Goal: Task Accomplishment & Management: Complete application form

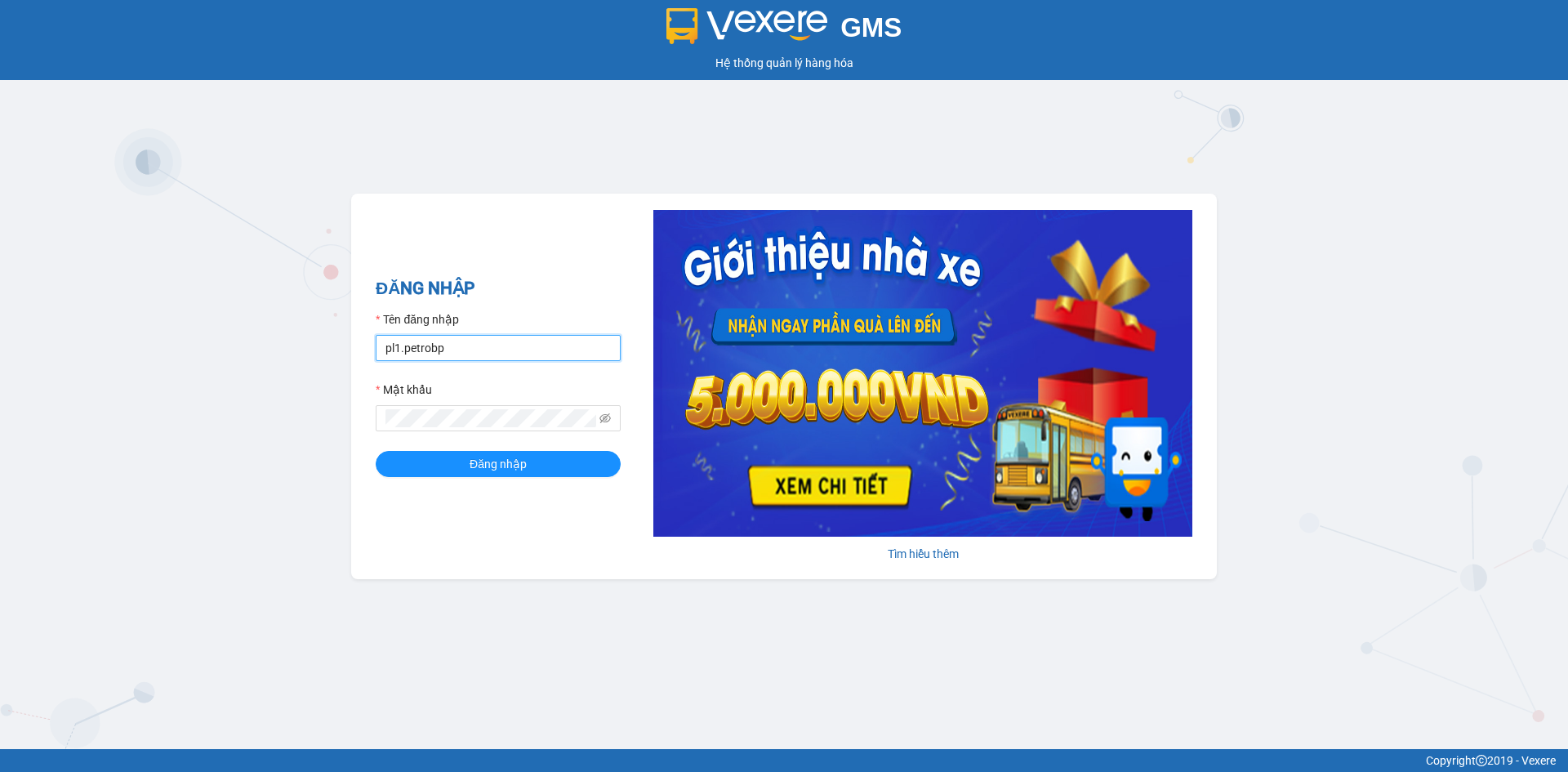
click at [458, 344] on input "pl1.petrobp" at bounding box center [499, 348] width 245 height 26
type input "thaontt.petrobp"
click at [532, 470] on button "Đăng nhập" at bounding box center [499, 464] width 245 height 26
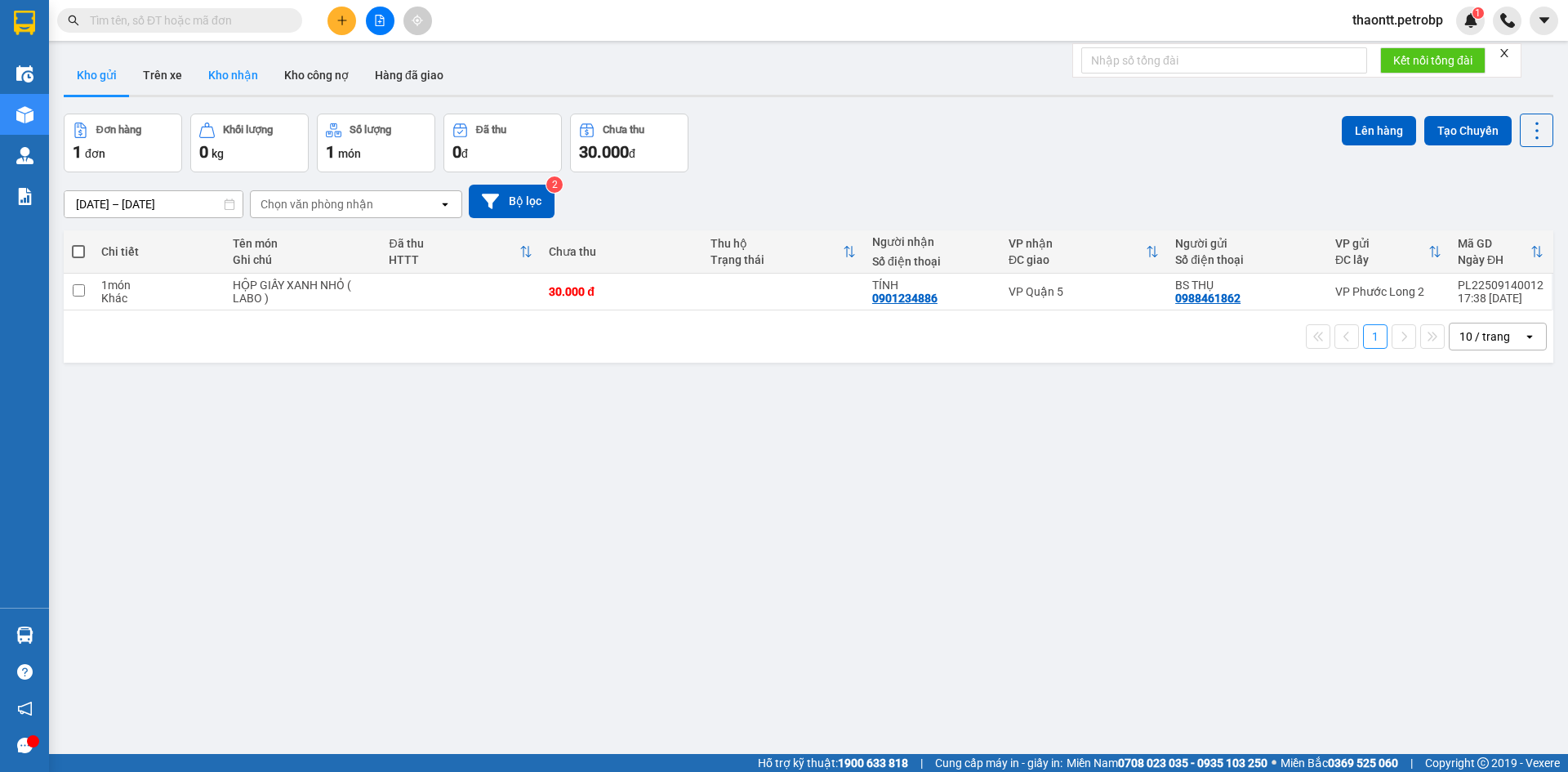
click at [246, 73] on button "Kho nhận" at bounding box center [233, 75] width 76 height 39
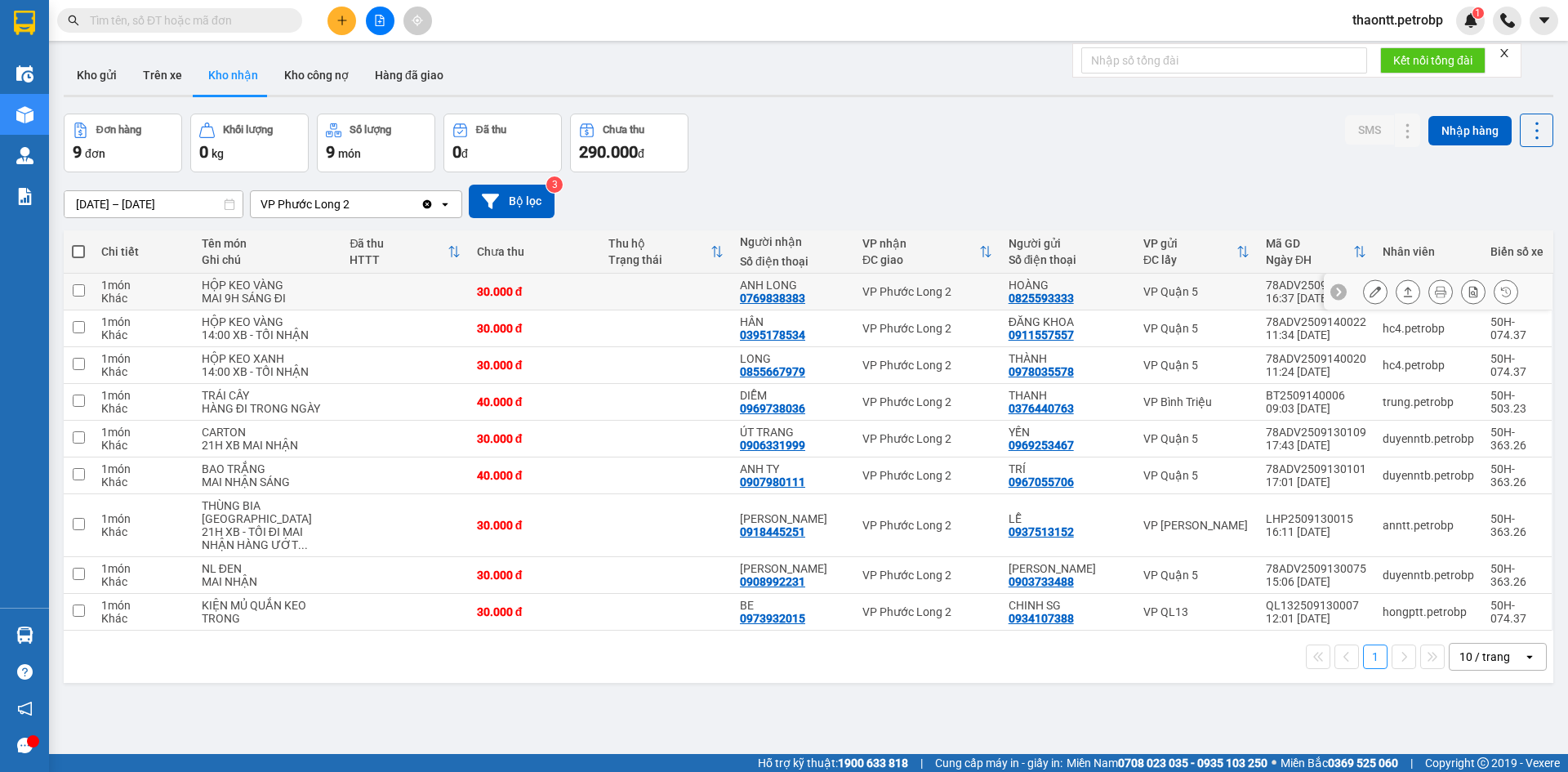
click at [753, 296] on div "0769838383" at bounding box center [773, 299] width 65 height 13
click at [1370, 285] on button at bounding box center [1375, 292] width 22 height 29
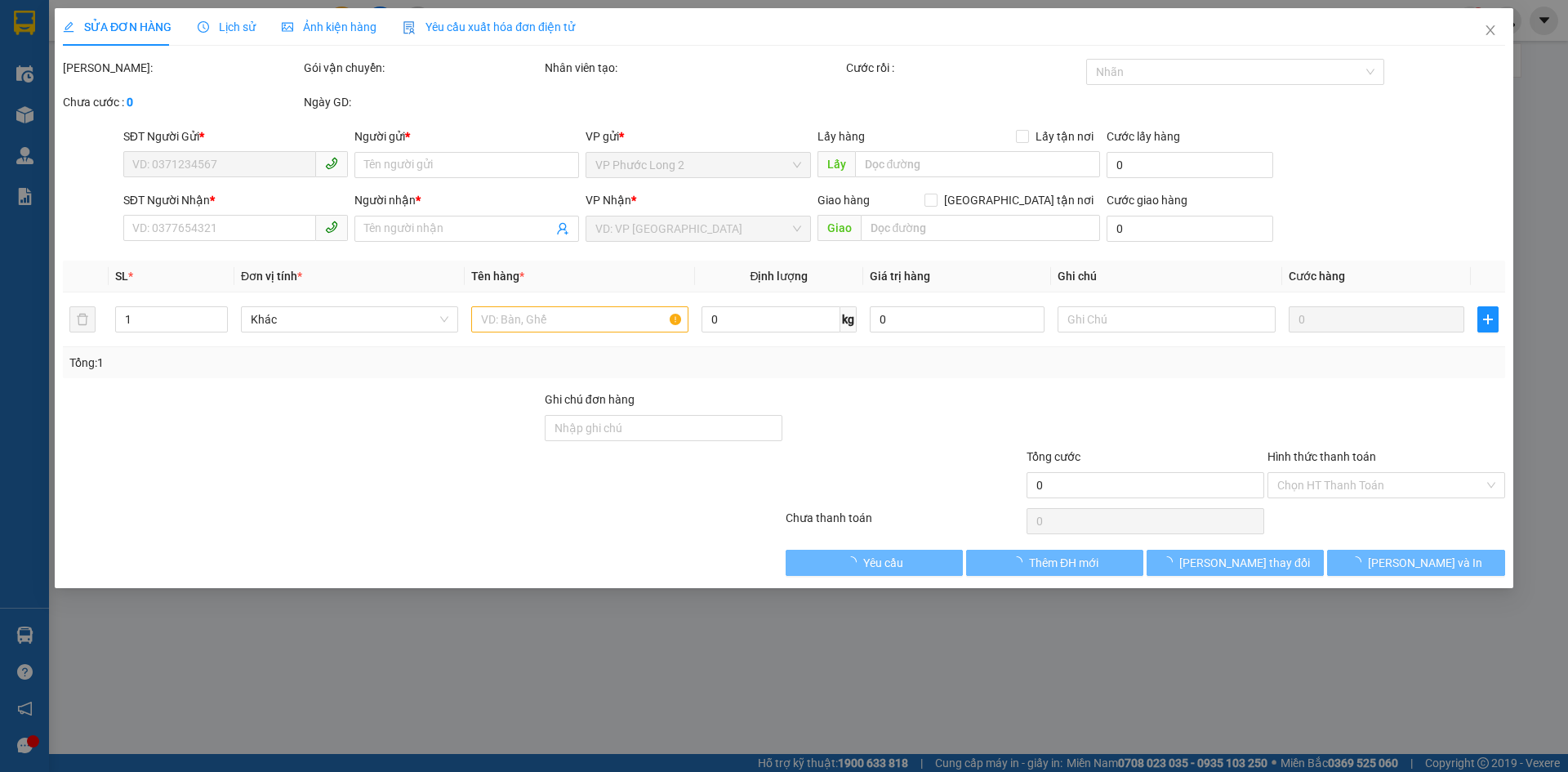
type input "0825593333"
type input "HOÀNG"
type input "0769838383"
type input "ANH LONG"
type input "30.000"
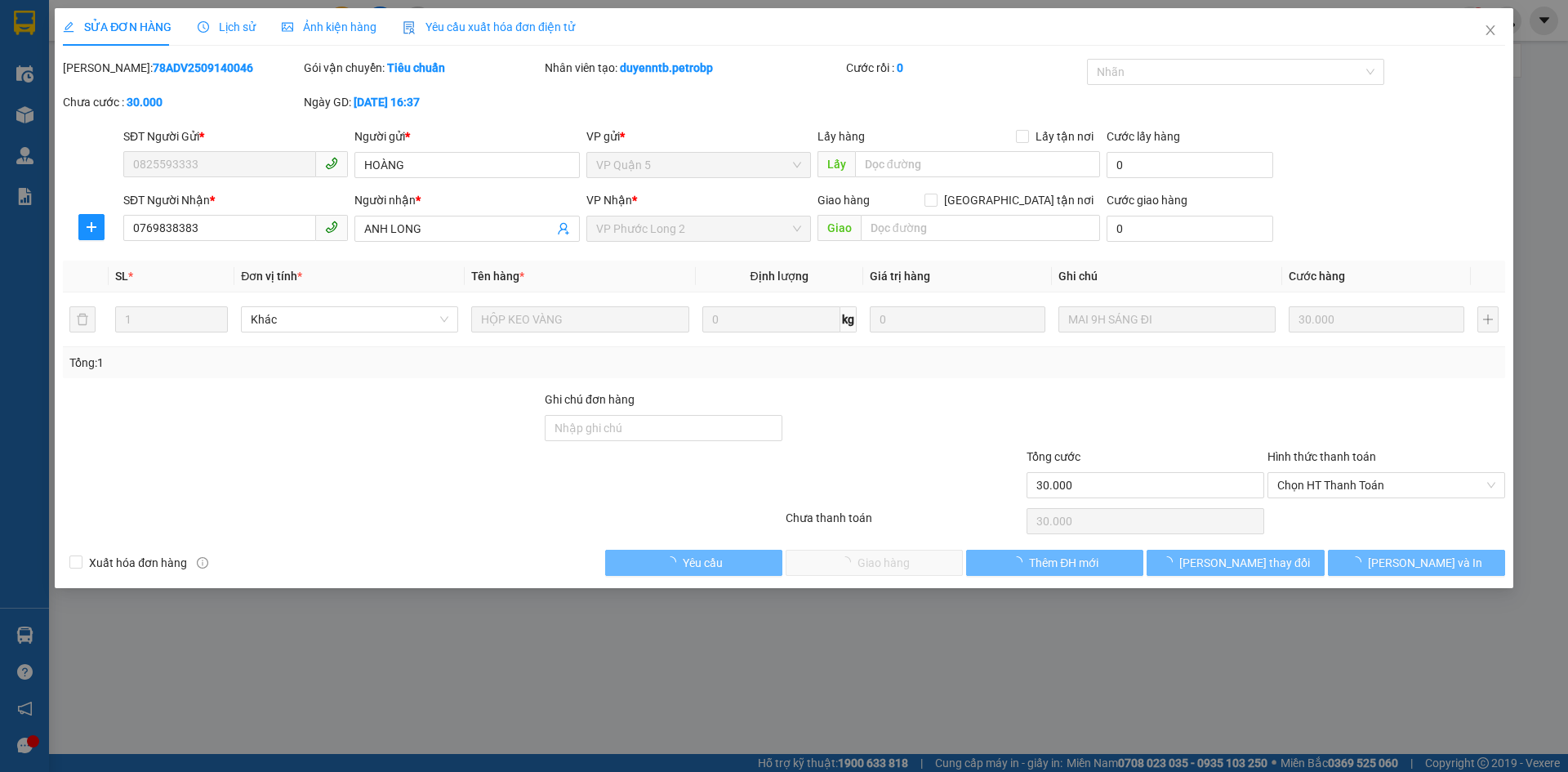
click at [1337, 480] on span "Chọn HT Thanh Toán" at bounding box center [1386, 485] width 218 height 24
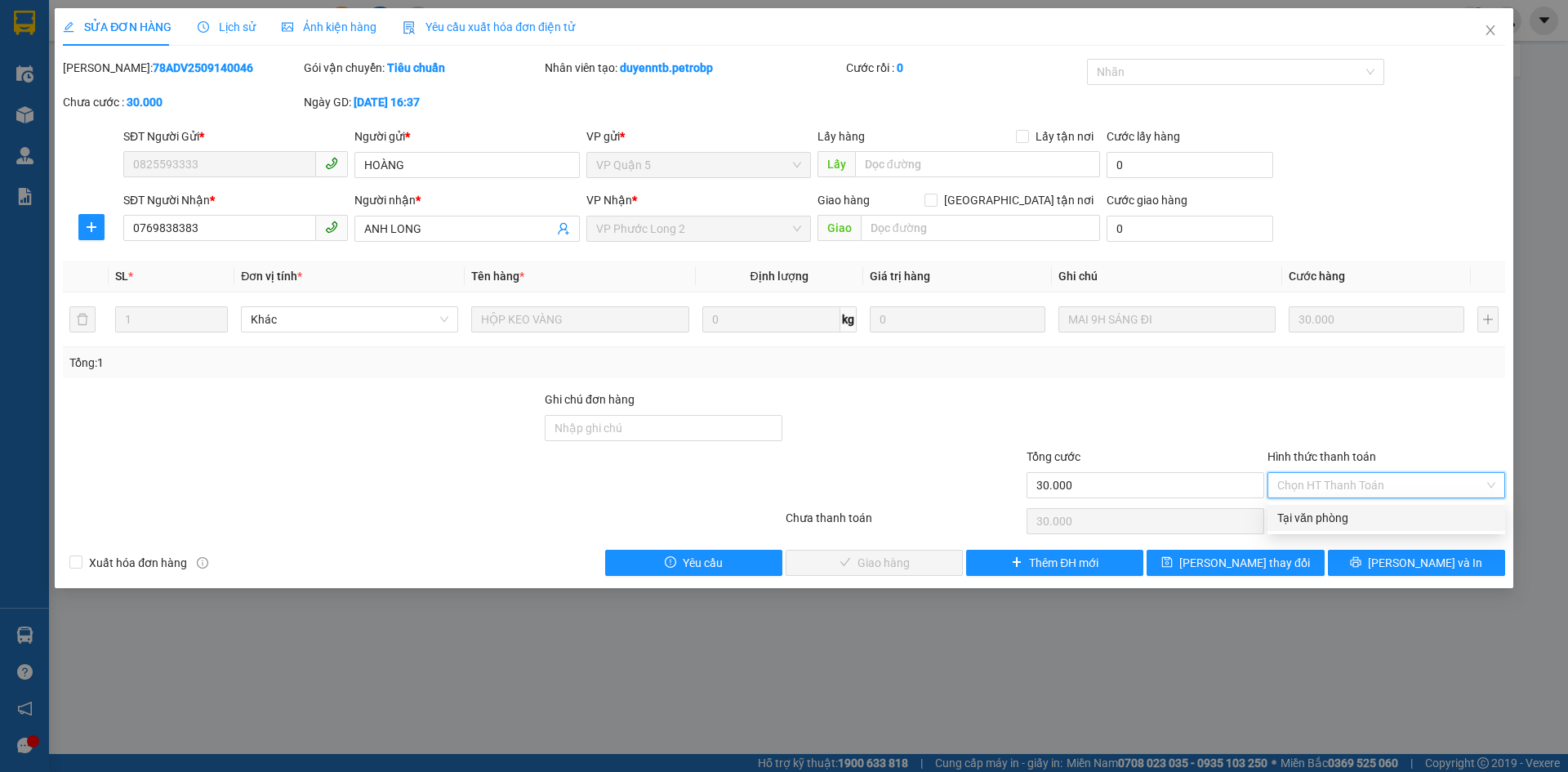
click at [1328, 515] on div "Tại văn phòng" at bounding box center [1386, 517] width 218 height 18
type input "0"
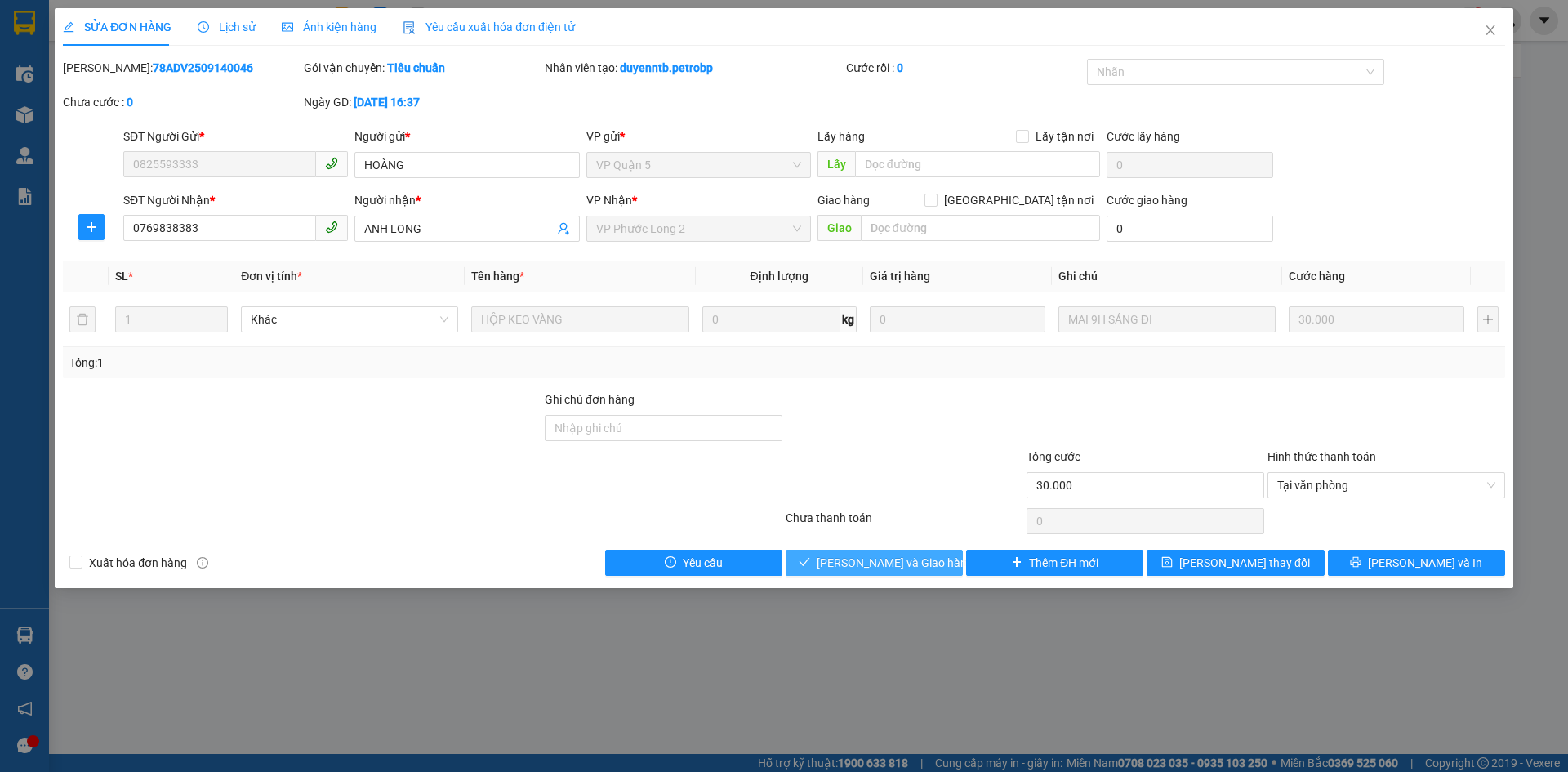
click at [920, 551] on button "[PERSON_NAME] và Giao hàng" at bounding box center [874, 562] width 177 height 26
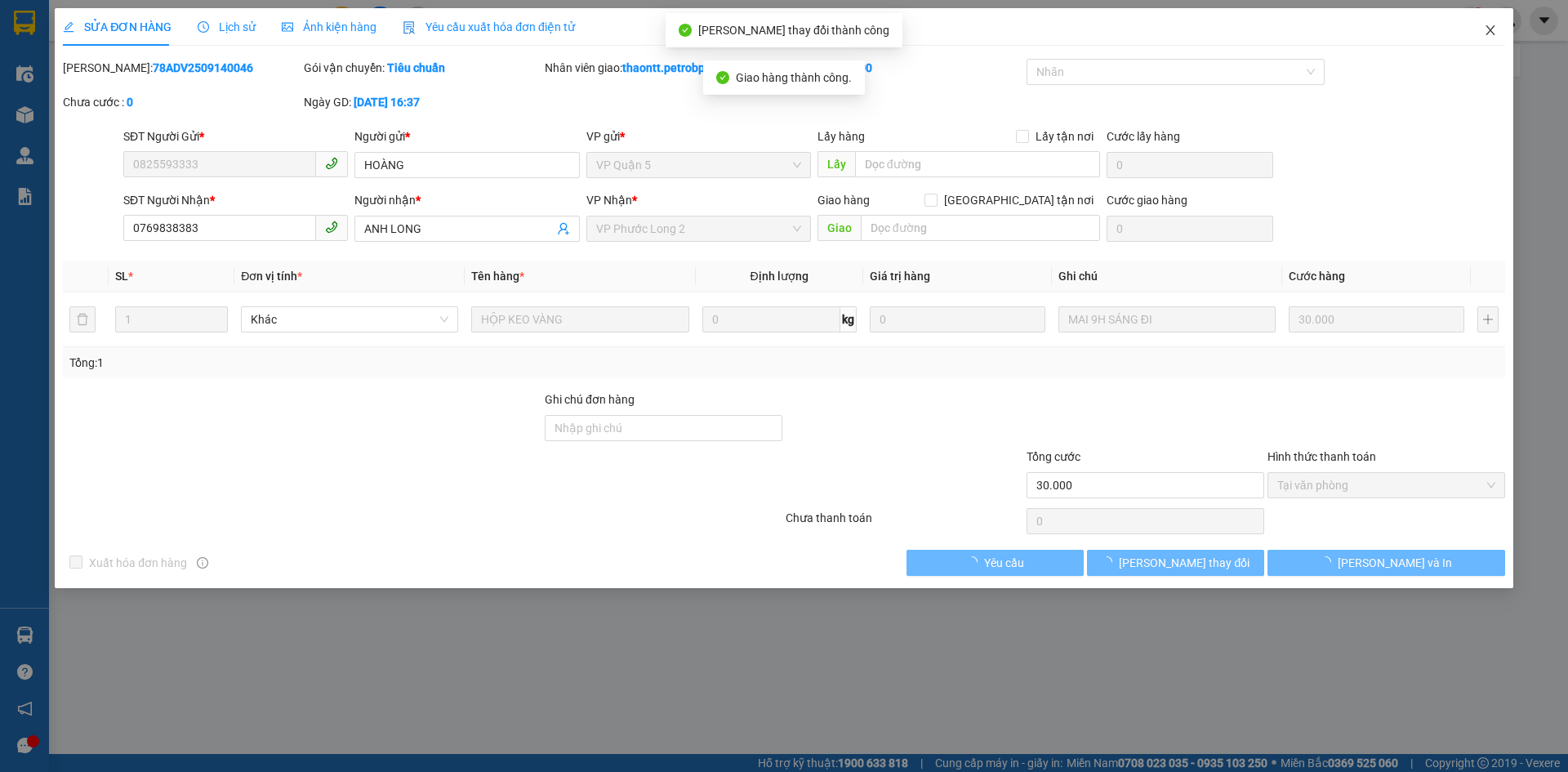
click at [1497, 34] on span "Close" at bounding box center [1490, 31] width 46 height 46
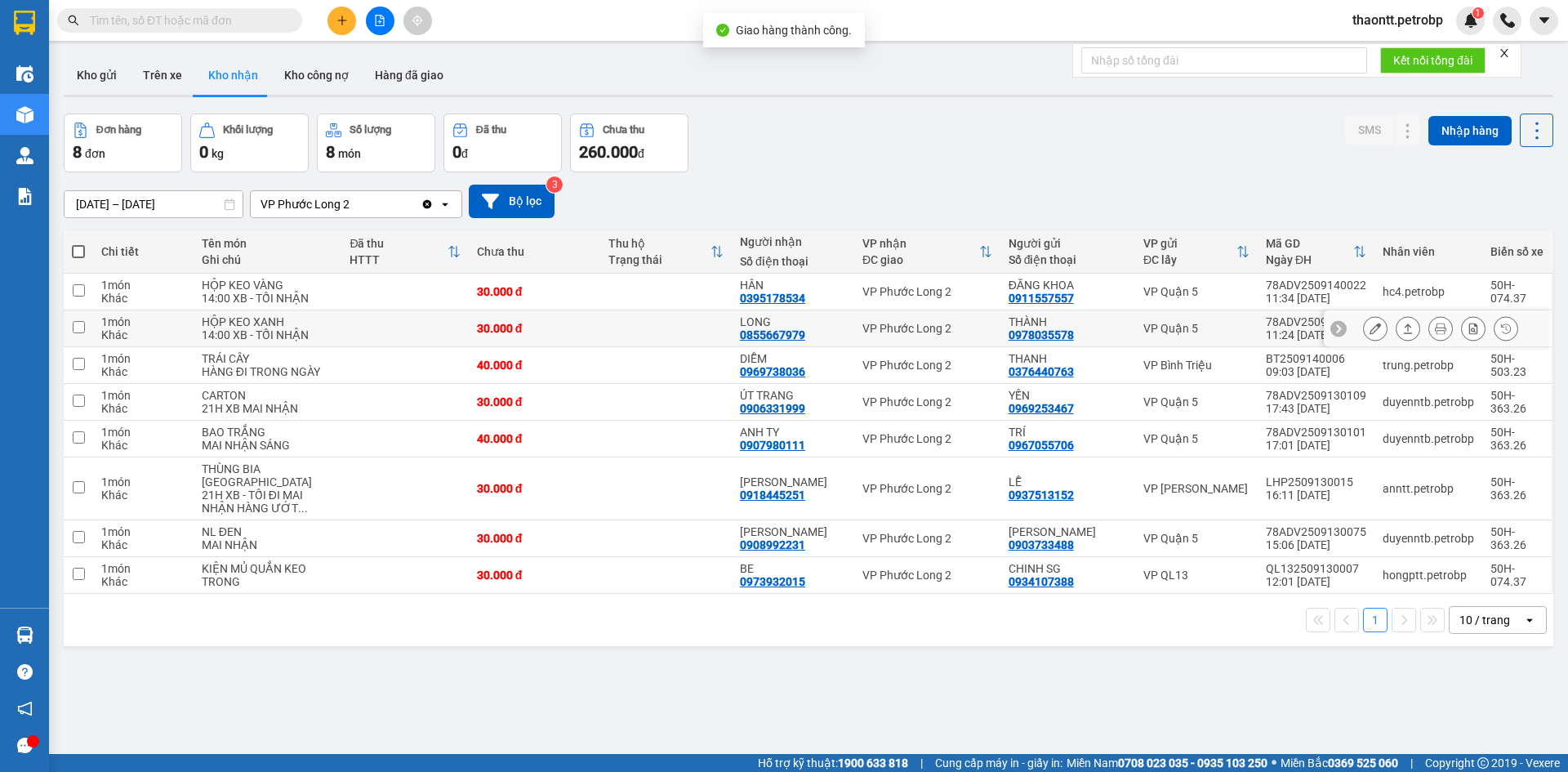
click at [863, 347] on td "VP Phước Long 2" at bounding box center [927, 328] width 146 height 36
checkbox input "true"
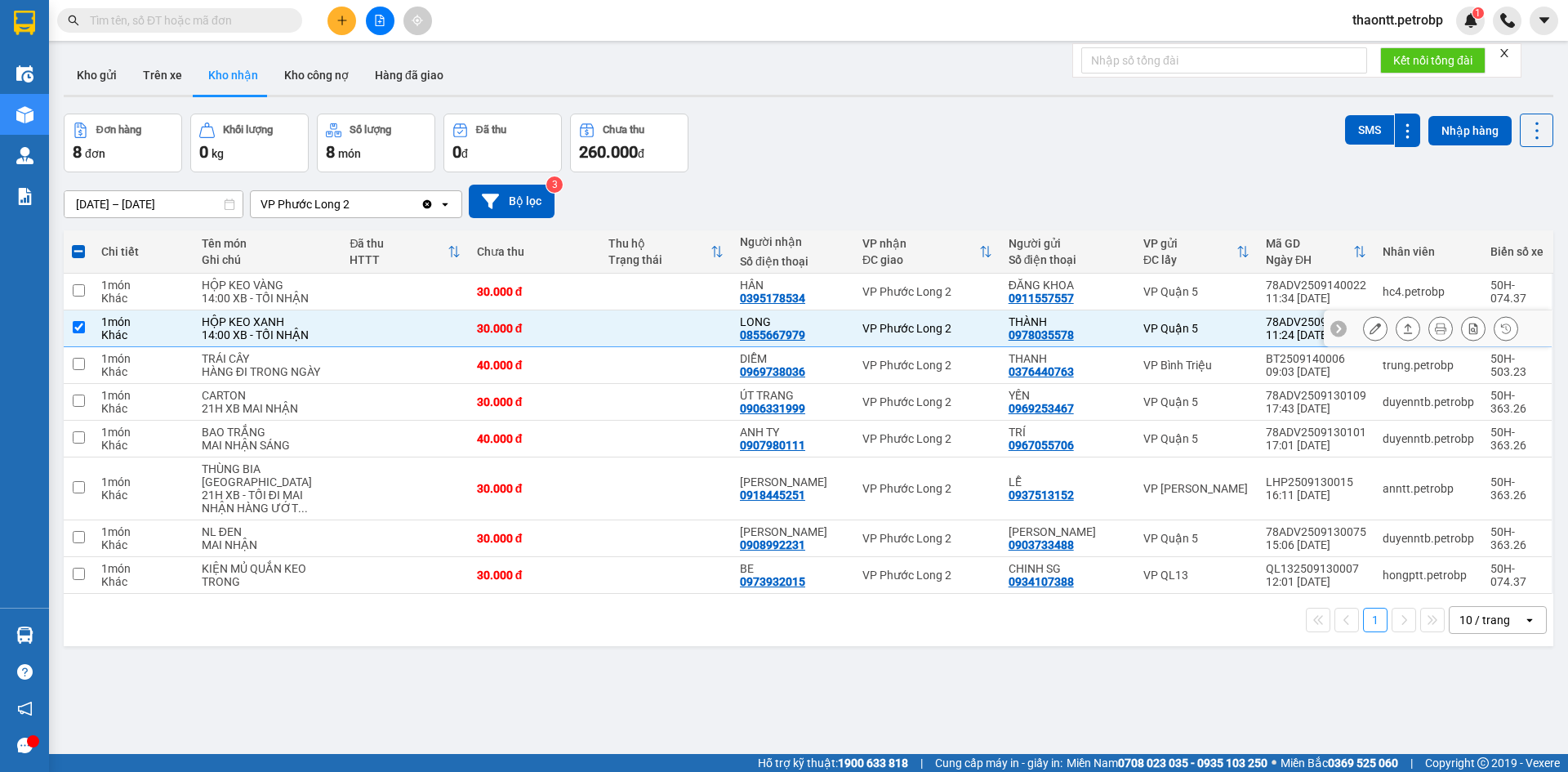
click at [1371, 343] on button at bounding box center [1375, 328] width 22 height 29
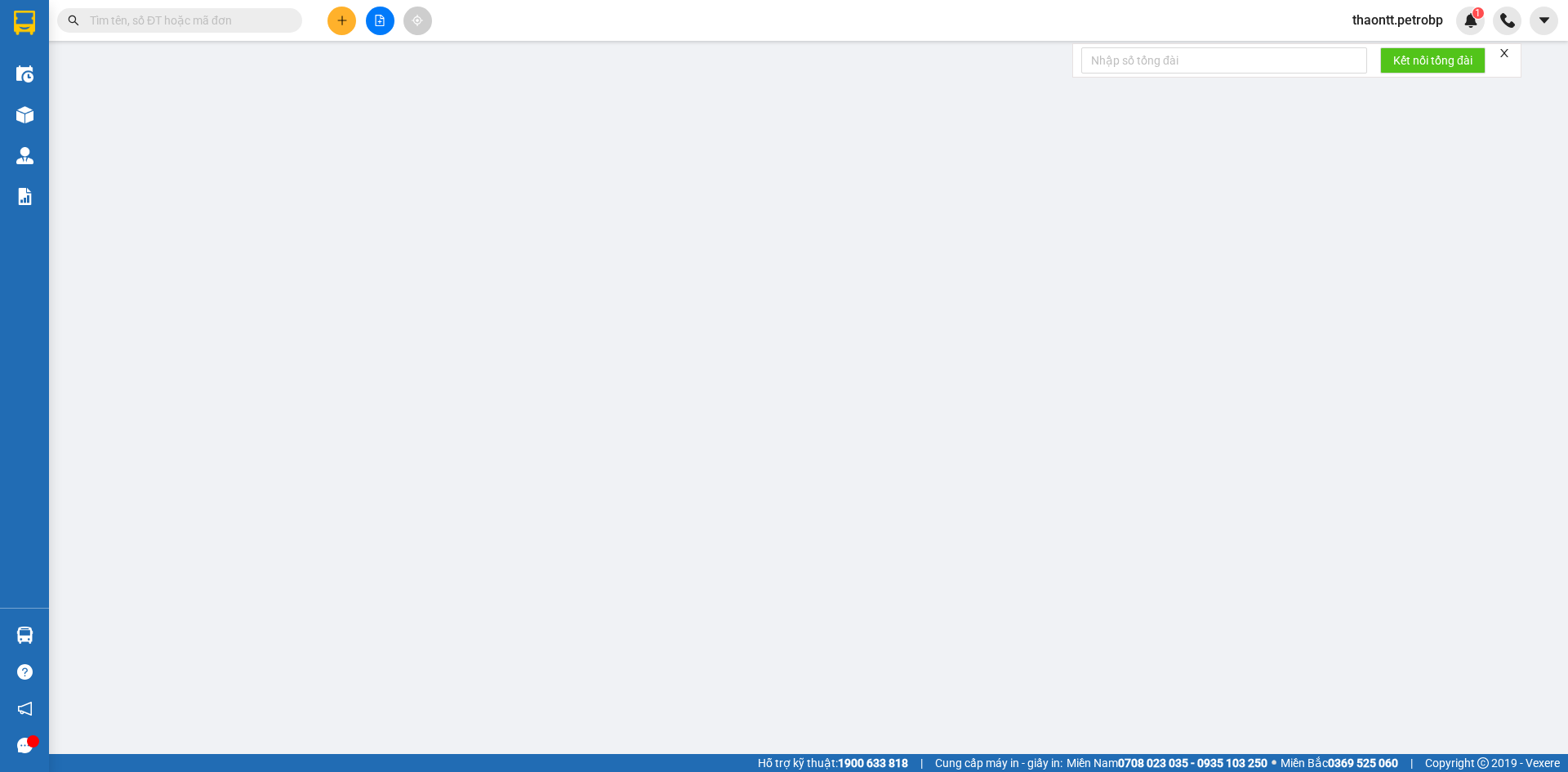
type input "0978035578"
type input "THÀNH"
type input "0855667979"
type input "LONG"
type input "30.000"
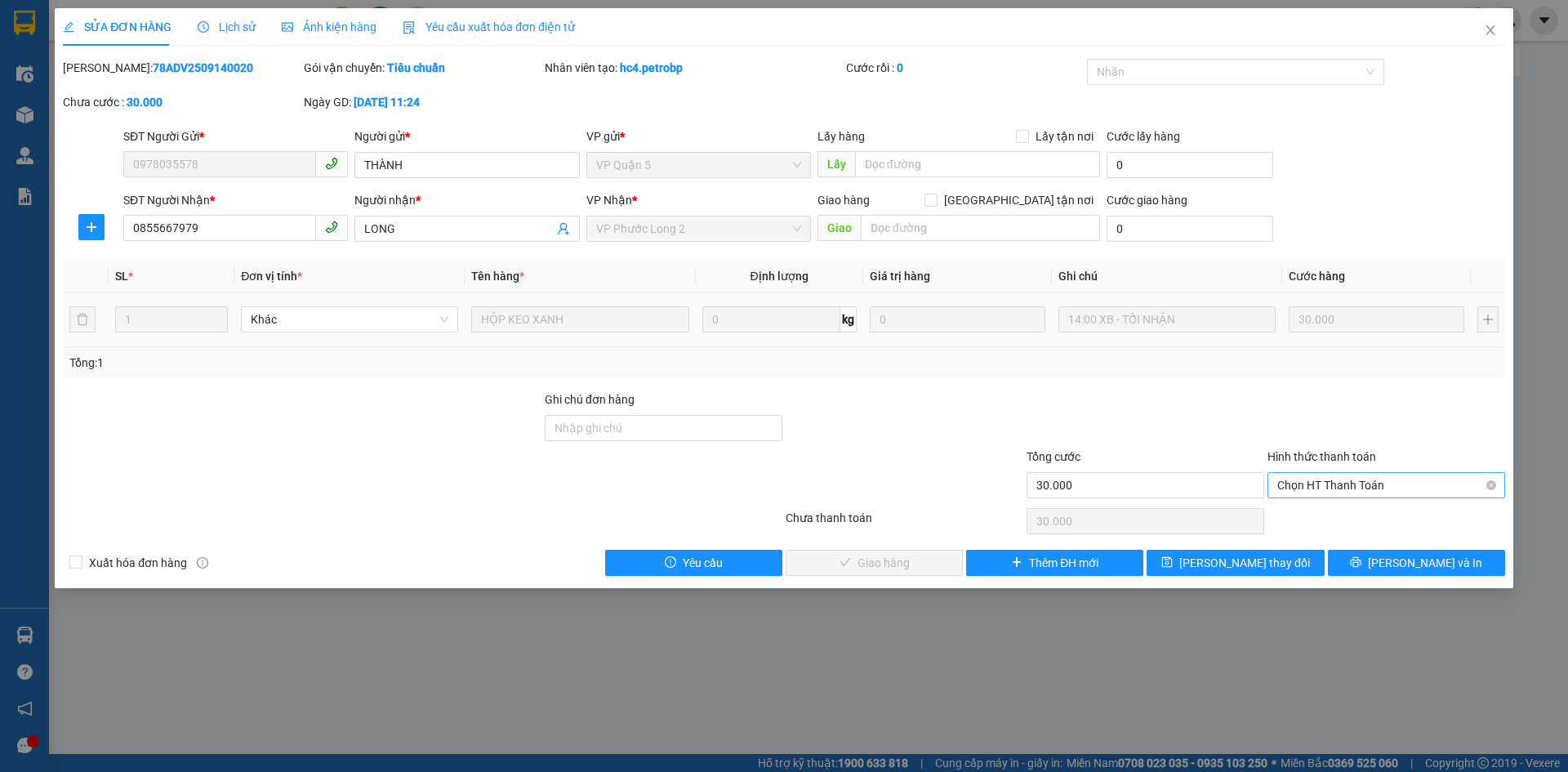
click at [1380, 481] on span "Chọn HT Thanh Toán" at bounding box center [1386, 485] width 218 height 24
click at [1339, 527] on div "Tại văn phòng" at bounding box center [1387, 517] width 238 height 26
type input "0"
click at [913, 566] on span "[PERSON_NAME] và Giao hàng" at bounding box center [895, 562] width 157 height 18
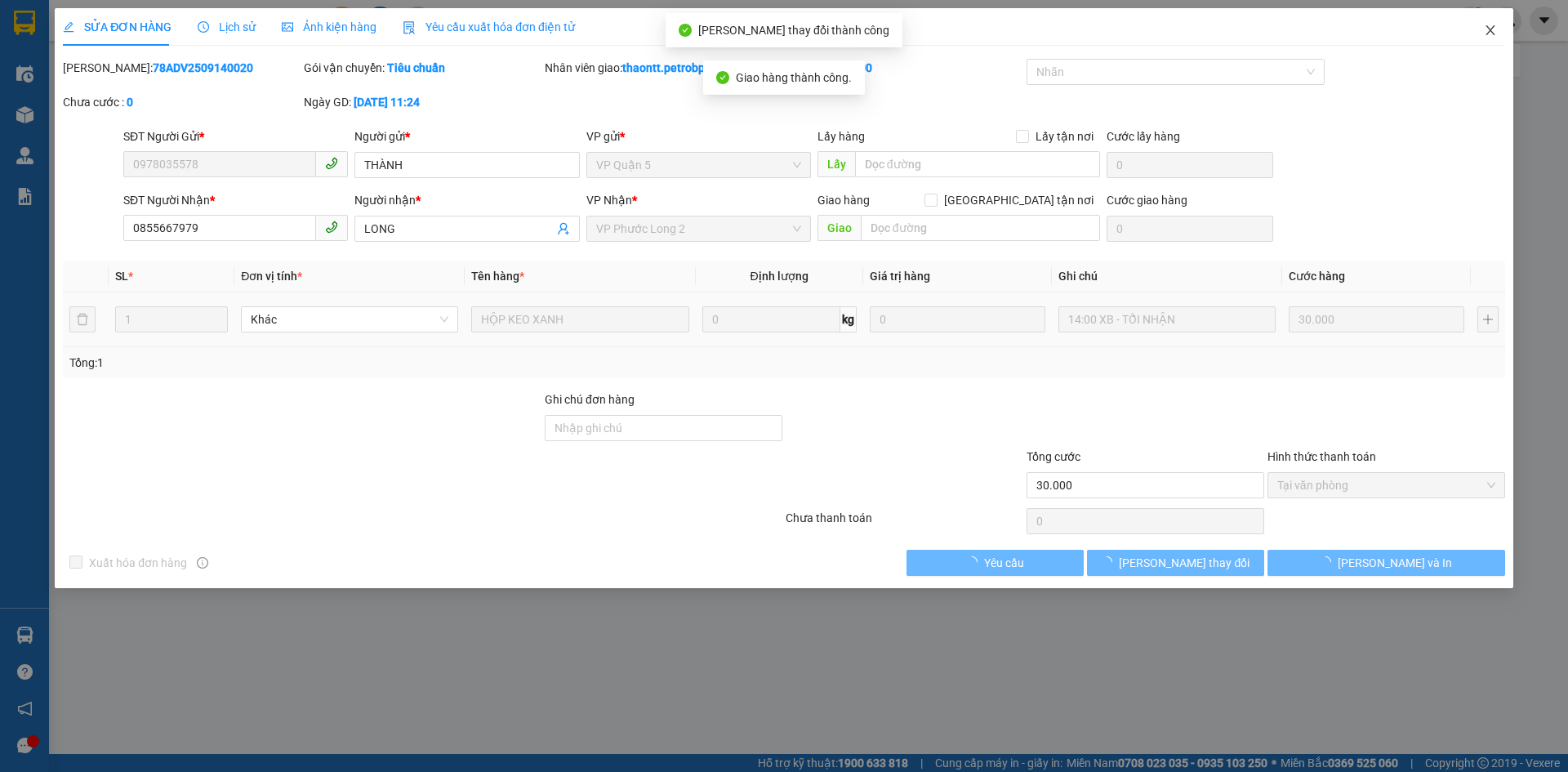
click at [1488, 28] on icon "close" at bounding box center [1490, 30] width 13 height 13
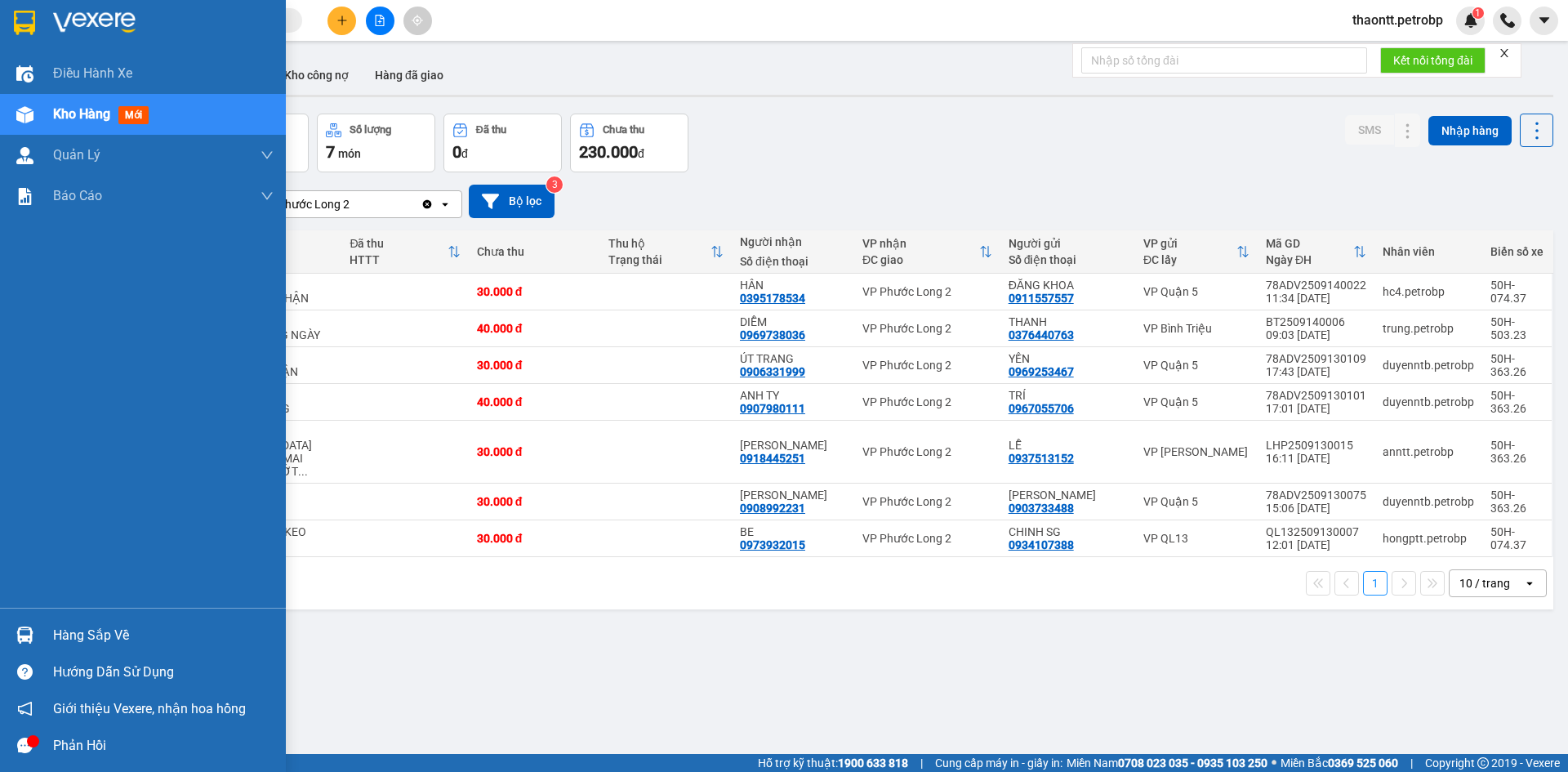
click at [74, 628] on div "Hàng sắp về" at bounding box center [164, 635] width 221 height 24
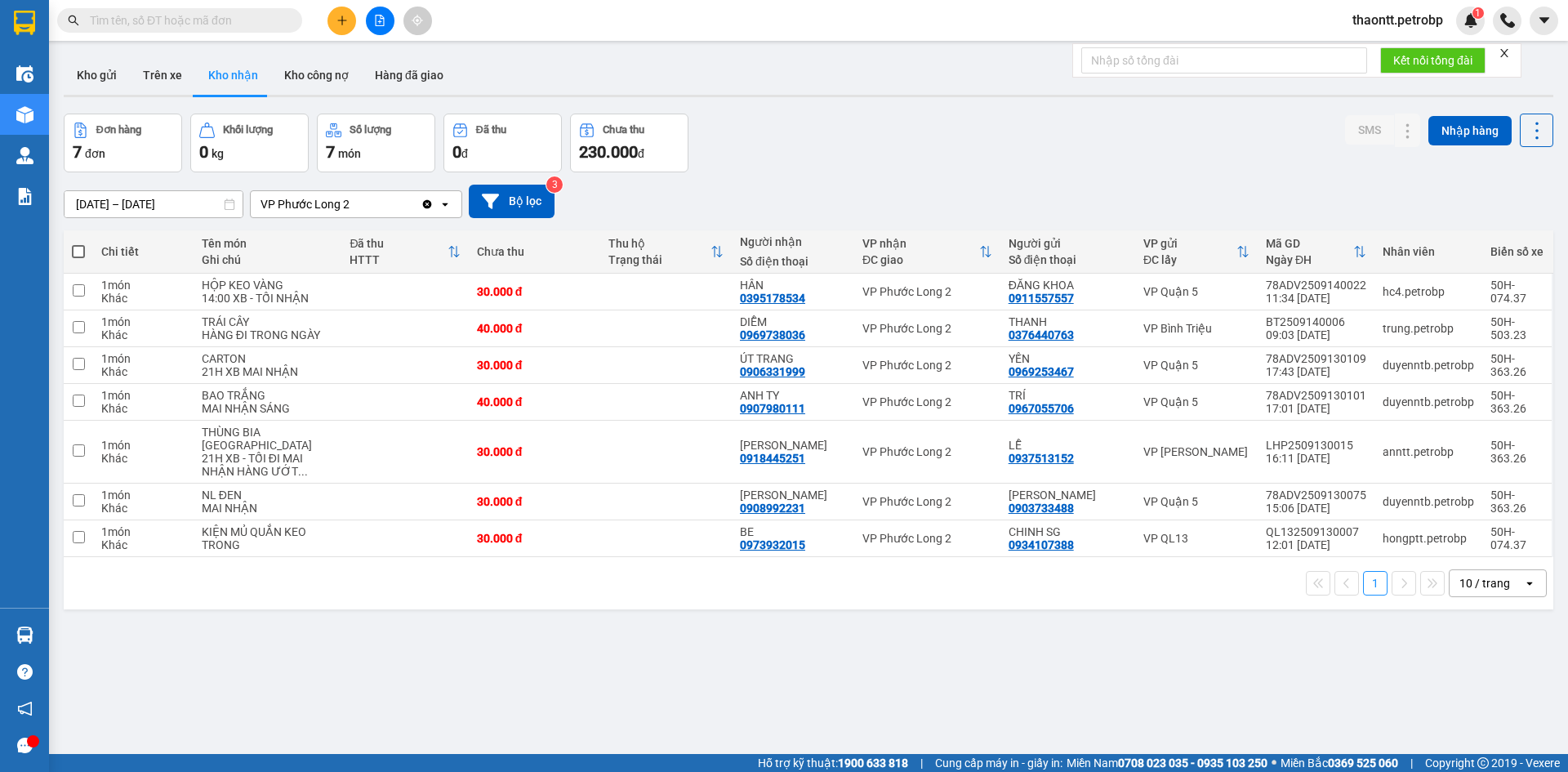
click at [829, 691] on section "Kết quả tìm kiếm ( 0 ) Bộ lọc No Data thaontt.petrobp 1 Điều hành xe Kho hàng m…" at bounding box center [784, 386] width 1568 height 772
click at [343, 17] on icon "plus" at bounding box center [342, 21] width 11 height 11
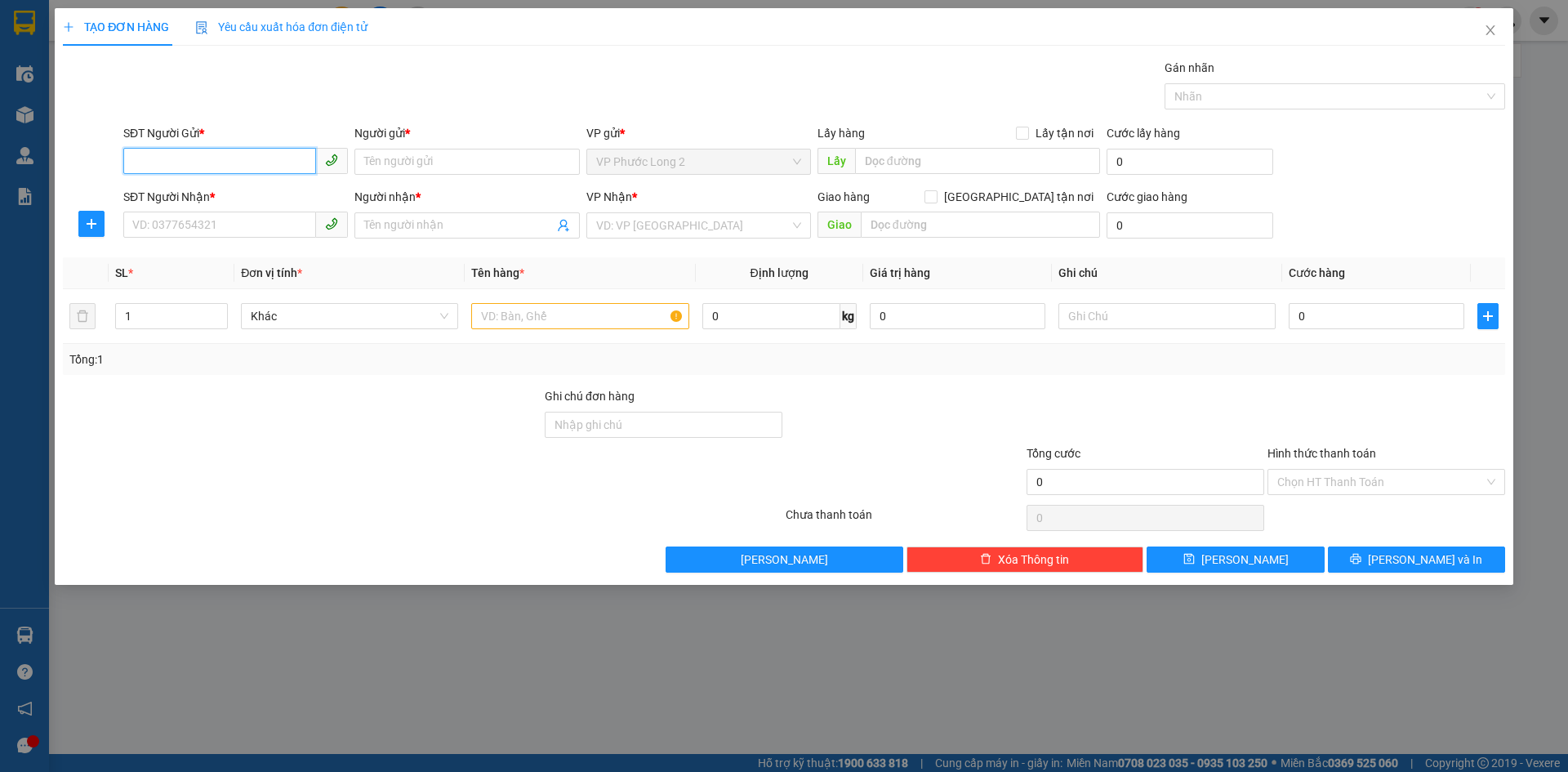
click at [189, 157] on input "SĐT Người Gửi *" at bounding box center [220, 161] width 193 height 26
paste input "0989 359 083"
click at [183, 158] on input "0989 359 083" at bounding box center [220, 161] width 193 height 26
click at [164, 162] on input "0989 359083" at bounding box center [220, 161] width 193 height 26
type input "0989359083"
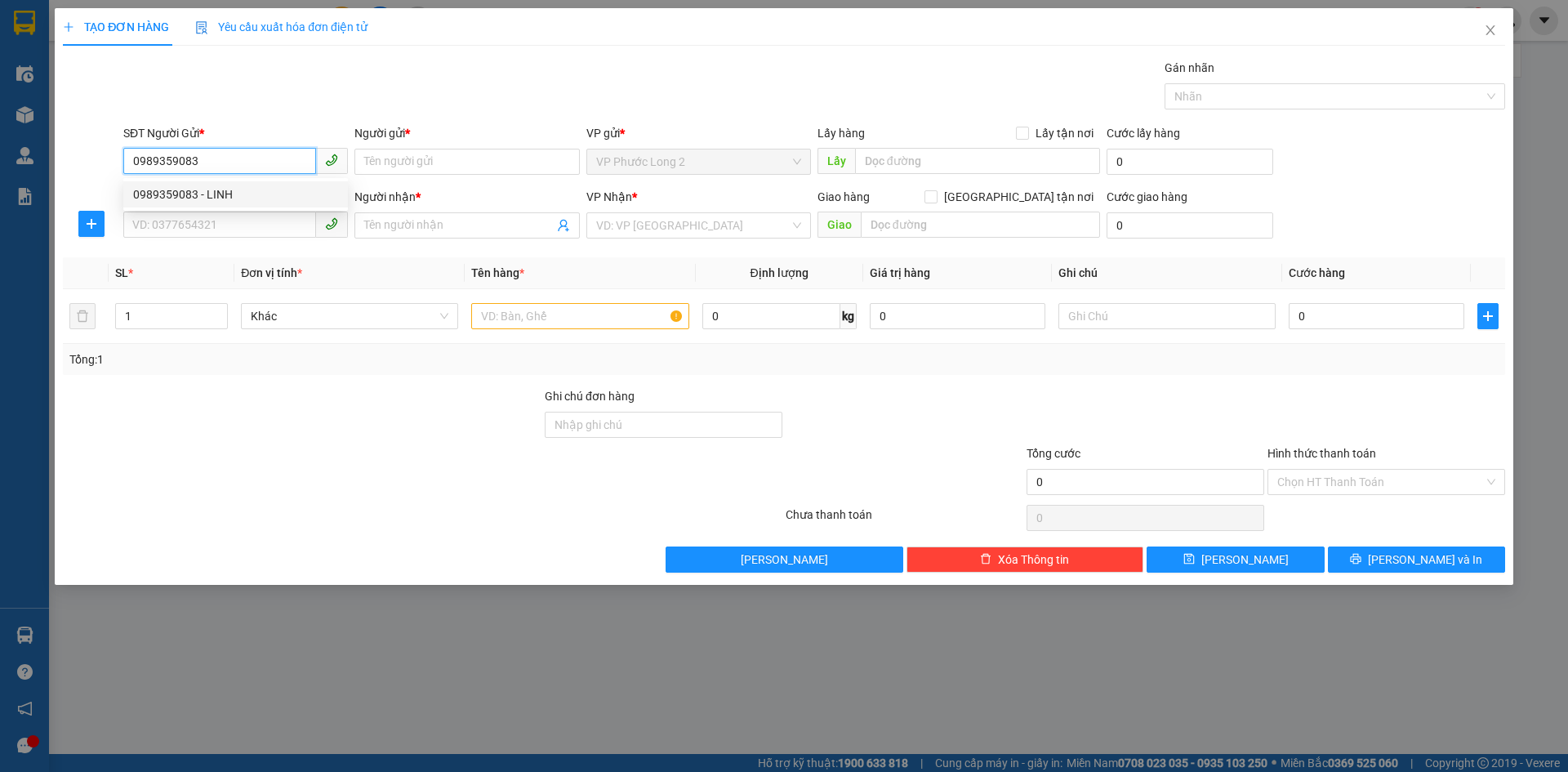
click at [222, 160] on input "0989359083" at bounding box center [220, 161] width 193 height 26
click at [224, 197] on div "0989359083 - LINH" at bounding box center [235, 194] width 205 height 18
type input "LINH"
type input "0938586031"
type input "NGA"
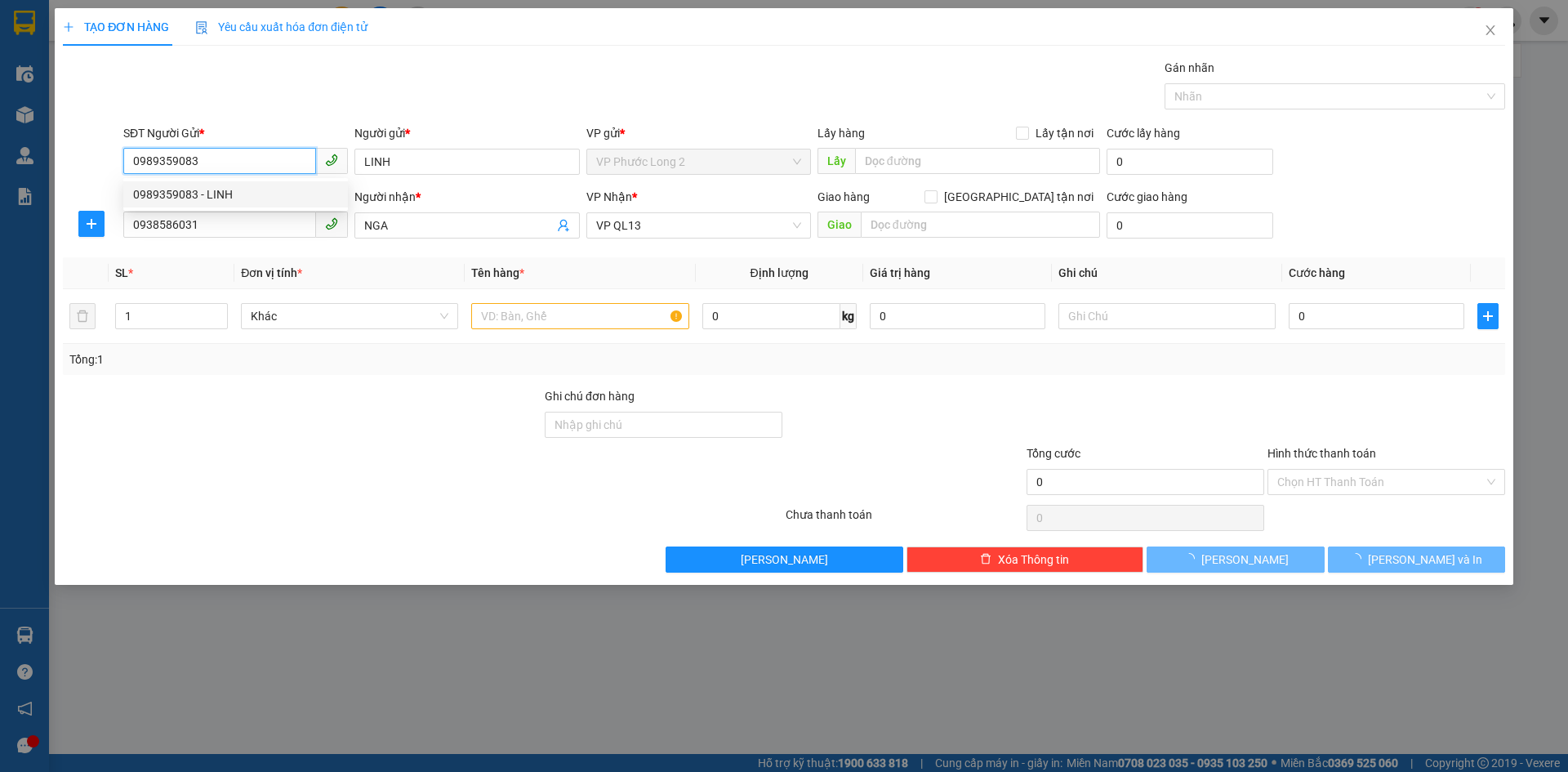
type input "30.000"
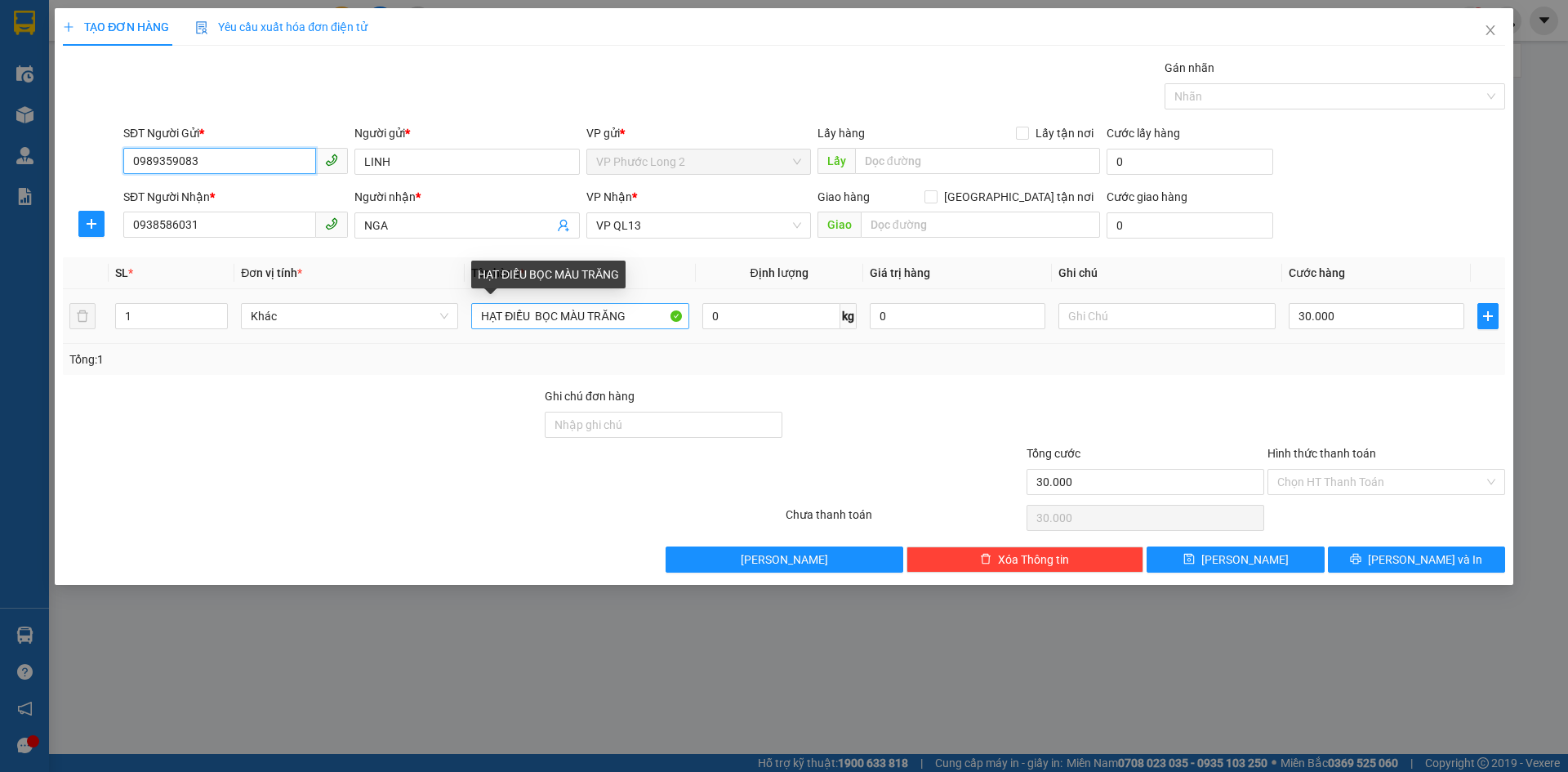
type input "0989359083"
drag, startPoint x: 646, startPoint y: 317, endPoint x: 0, endPoint y: 52, distance: 698.2
click at [291, 307] on tr "1 Khác HẠT ĐIỀU BỌC MÀU TRĂNG 0 kg 0 30.000" at bounding box center [784, 316] width 1443 height 54
type input "2 BAO ĐIỀU"
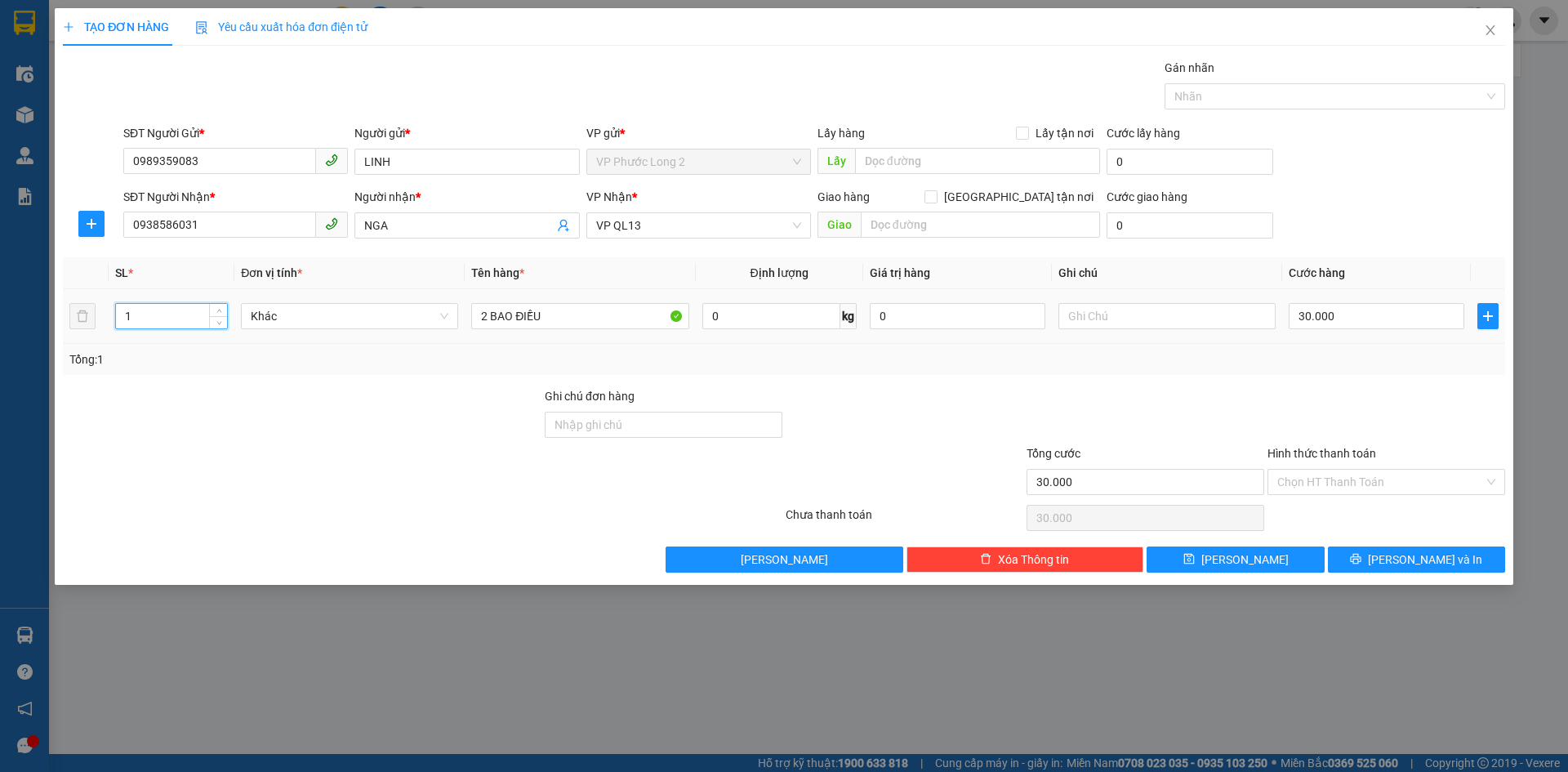
click at [164, 312] on input "1" at bounding box center [171, 316] width 111 height 24
type input "2"
type input "0"
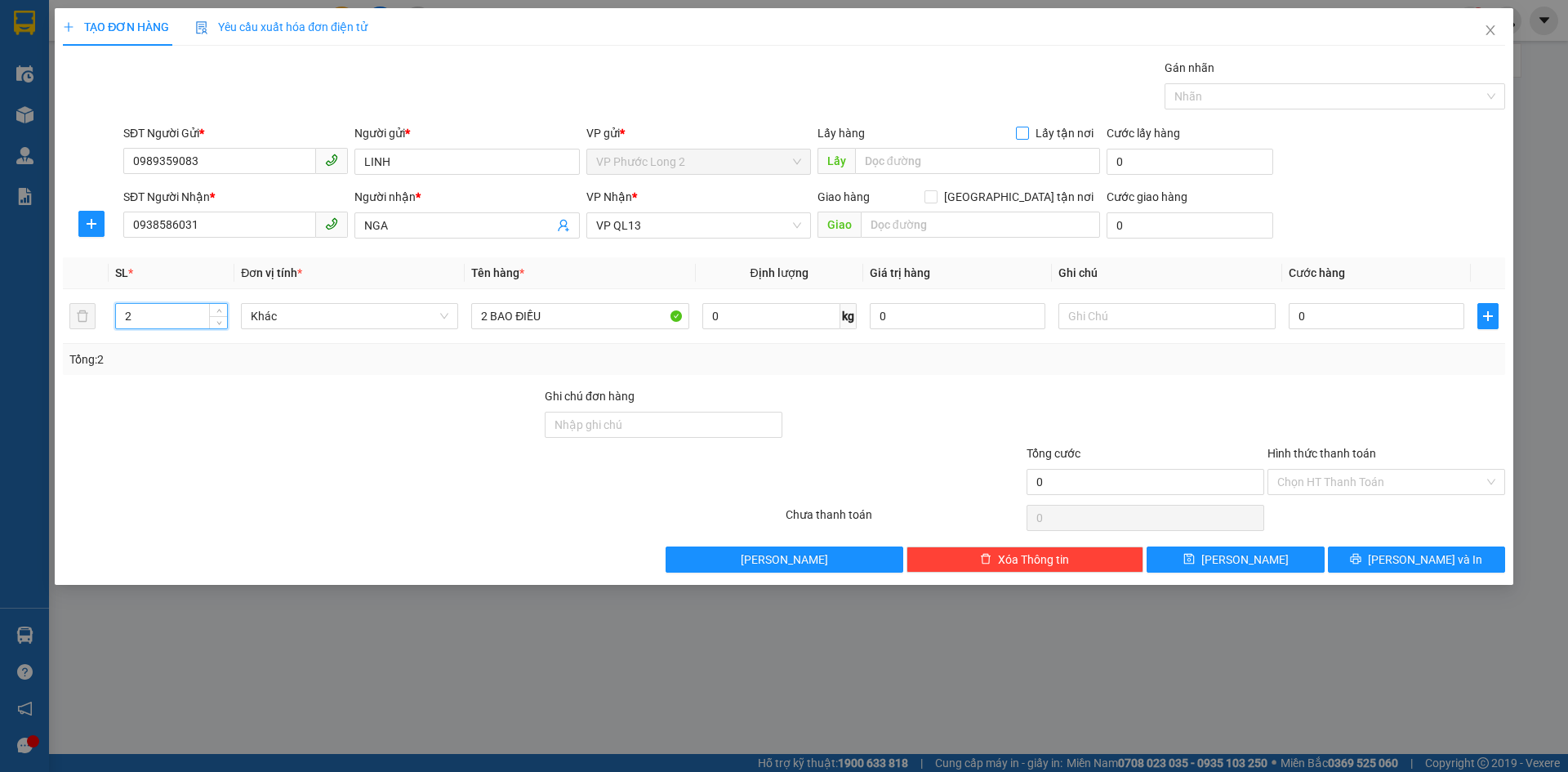
click at [1041, 135] on span "Lấy tận nơi" at bounding box center [1065, 133] width 71 height 18
click at [1027, 135] on input "Lấy tận nơi" at bounding box center [1022, 132] width 11 height 11
checkbox input "true"
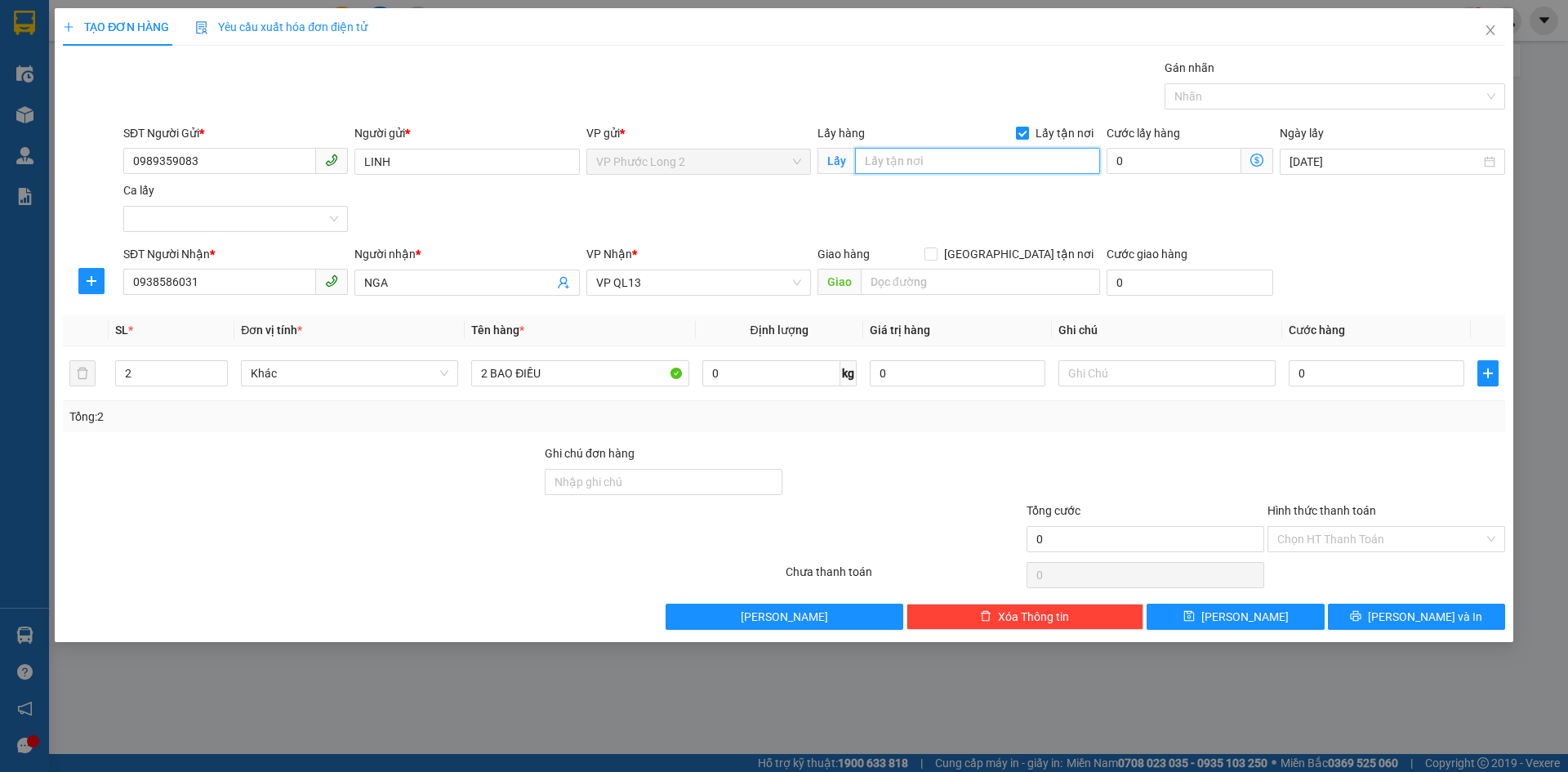
click at [871, 153] on input "text" at bounding box center [978, 161] width 245 height 26
type input "N"
type input "NN DUY TÂN NHƠN HÒA 1"
click at [1169, 161] on input "0" at bounding box center [1174, 161] width 135 height 26
type input "4"
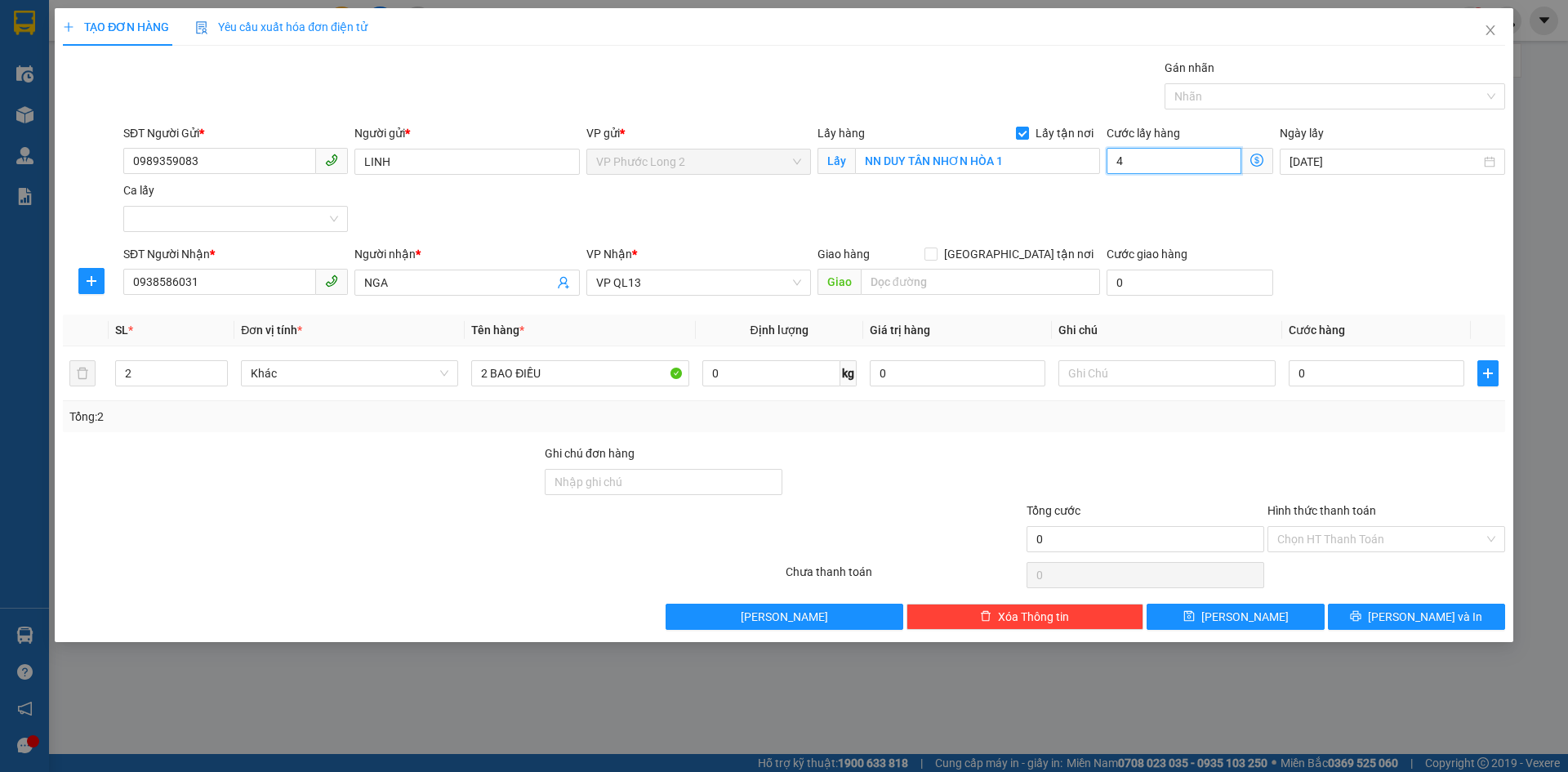
type input "4"
type input "40"
type input "40.000"
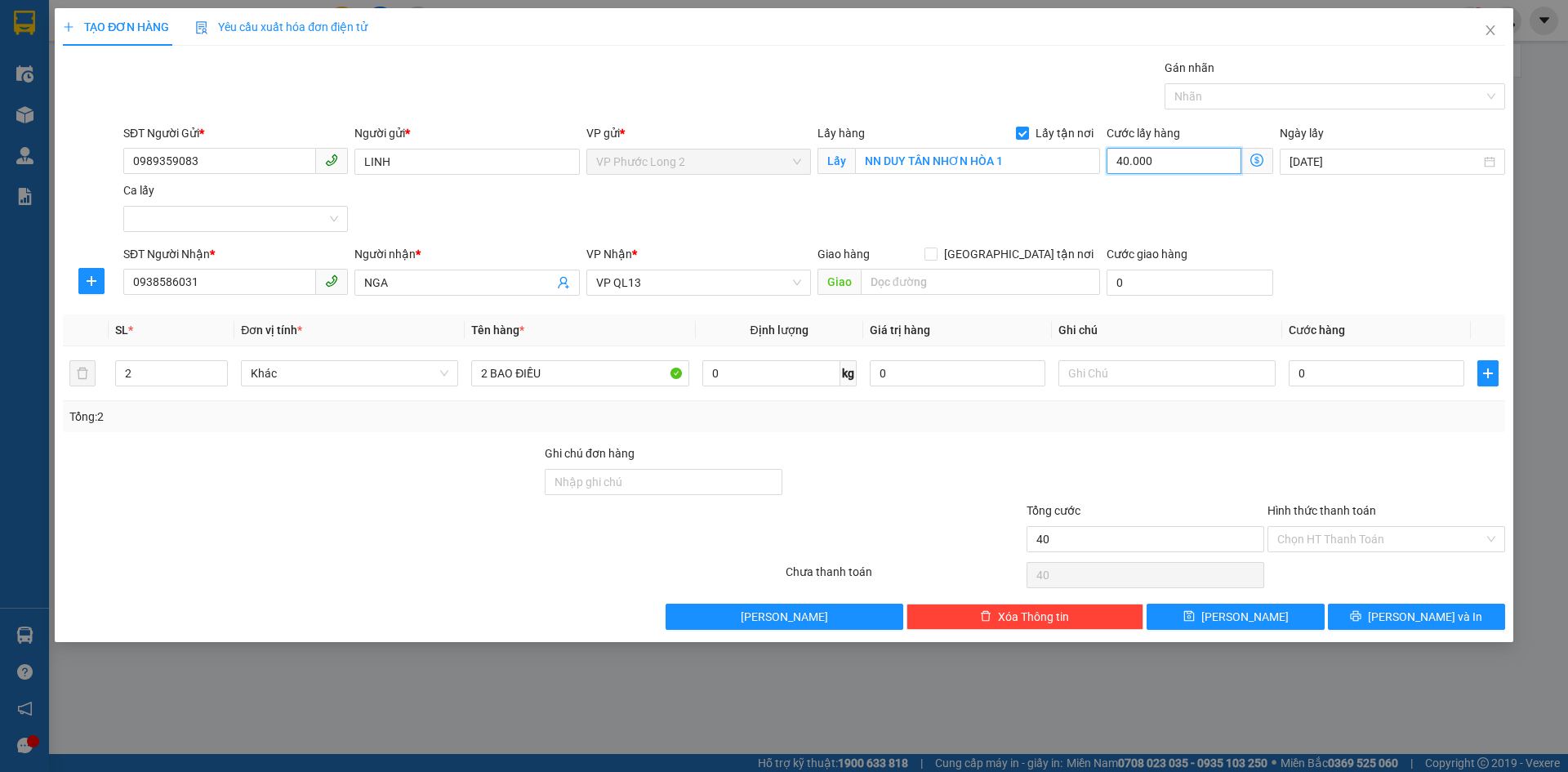
type input "40.000"
click at [1322, 371] on input "0" at bounding box center [1376, 373] width 176 height 26
type input "40.001"
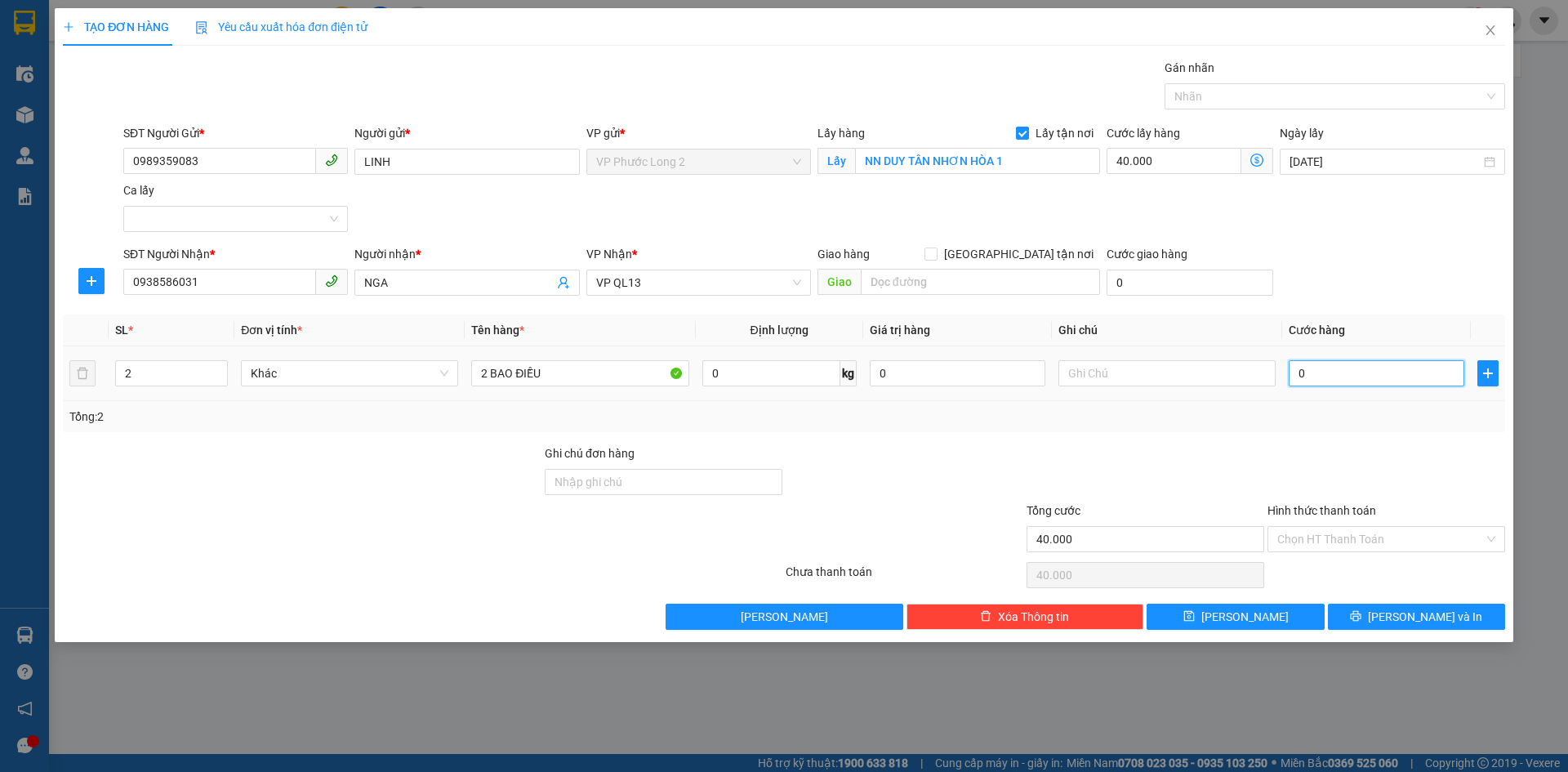
type input "1"
type input "40.012"
type input "12"
type input "40.120"
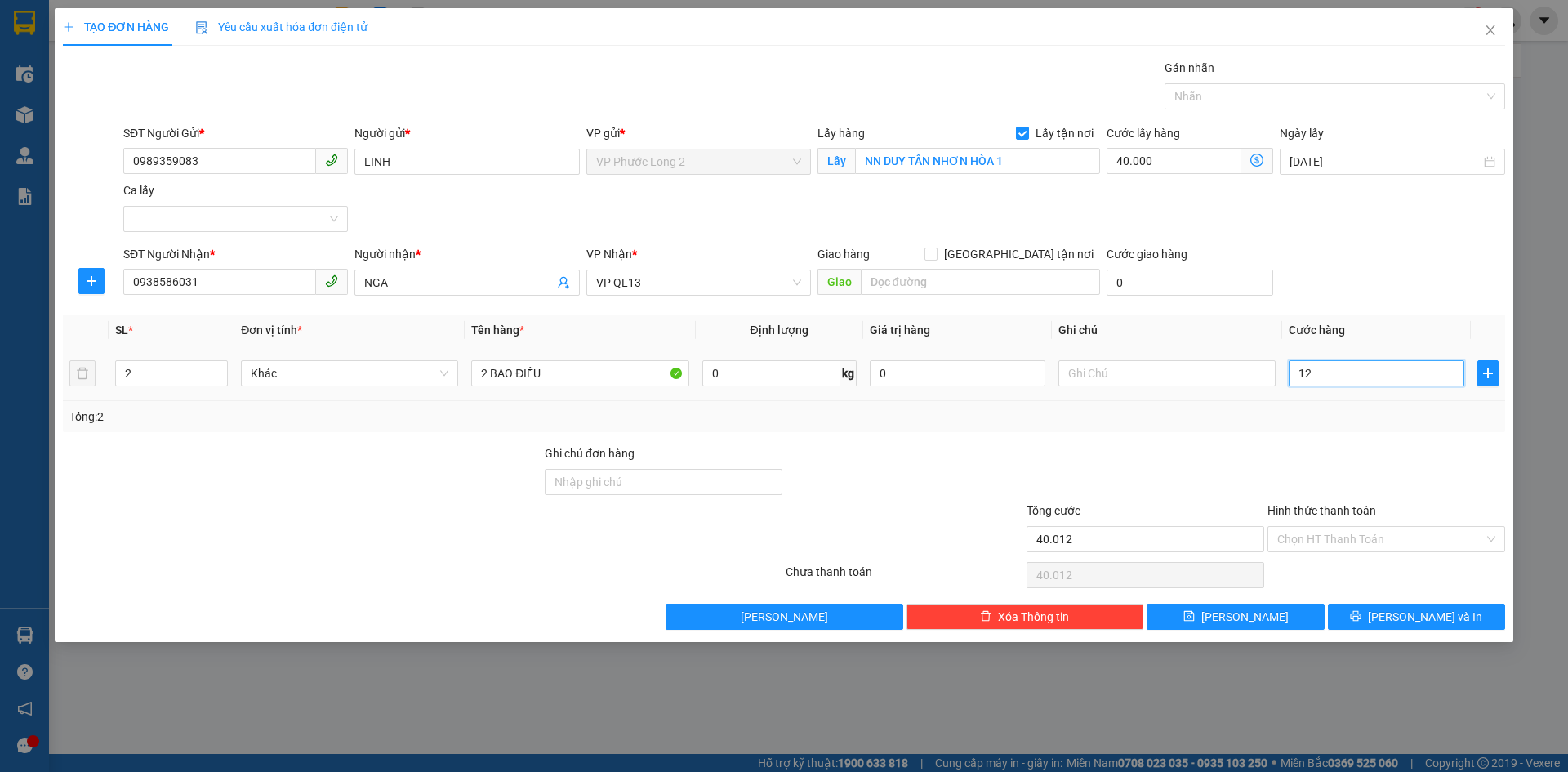
type input "40.120"
type input "1.200"
type input "41.200"
type input "52.000"
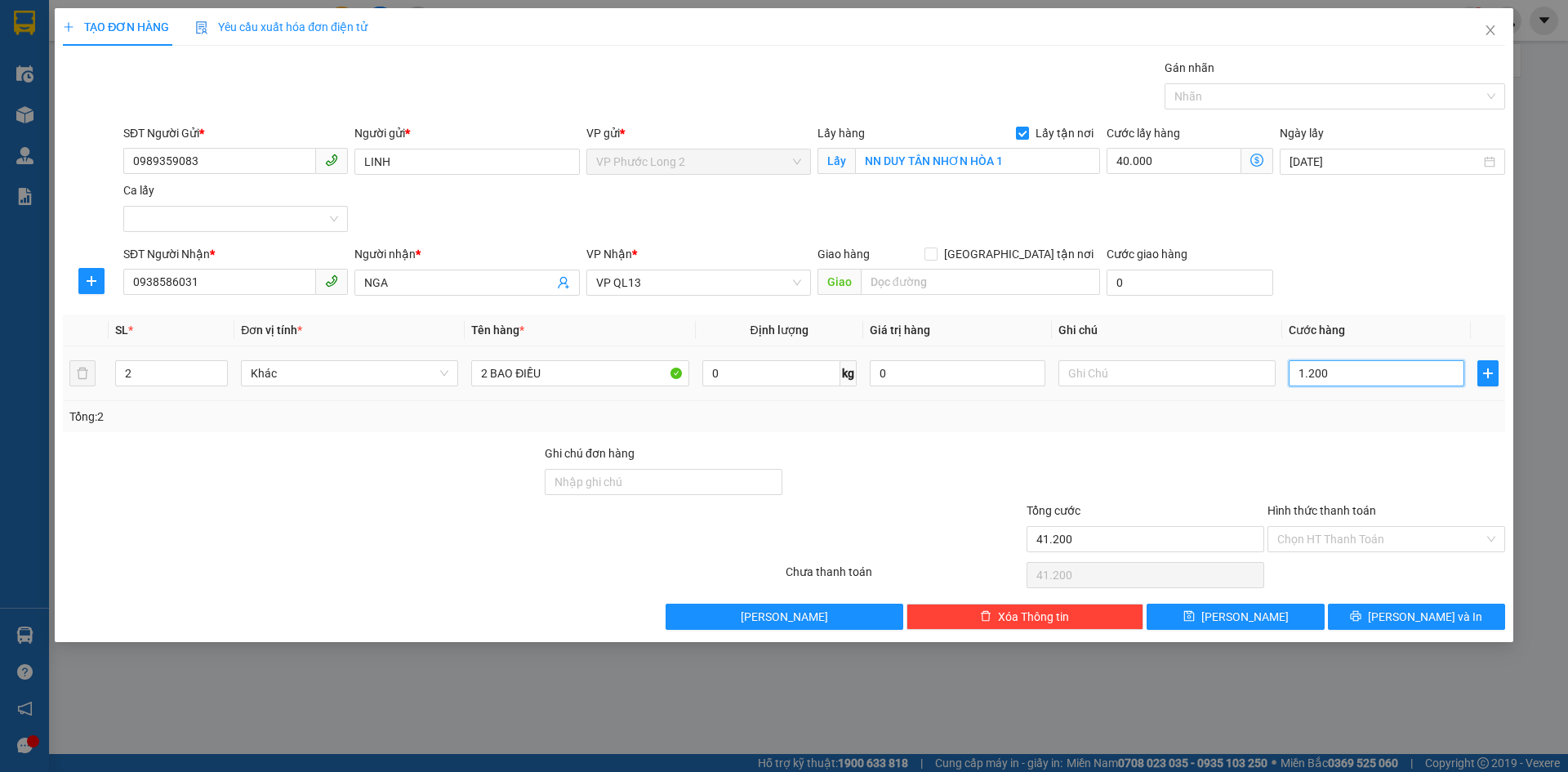
type input "52.000"
type input "12.000"
type input "160.000"
type input "1.200.000"
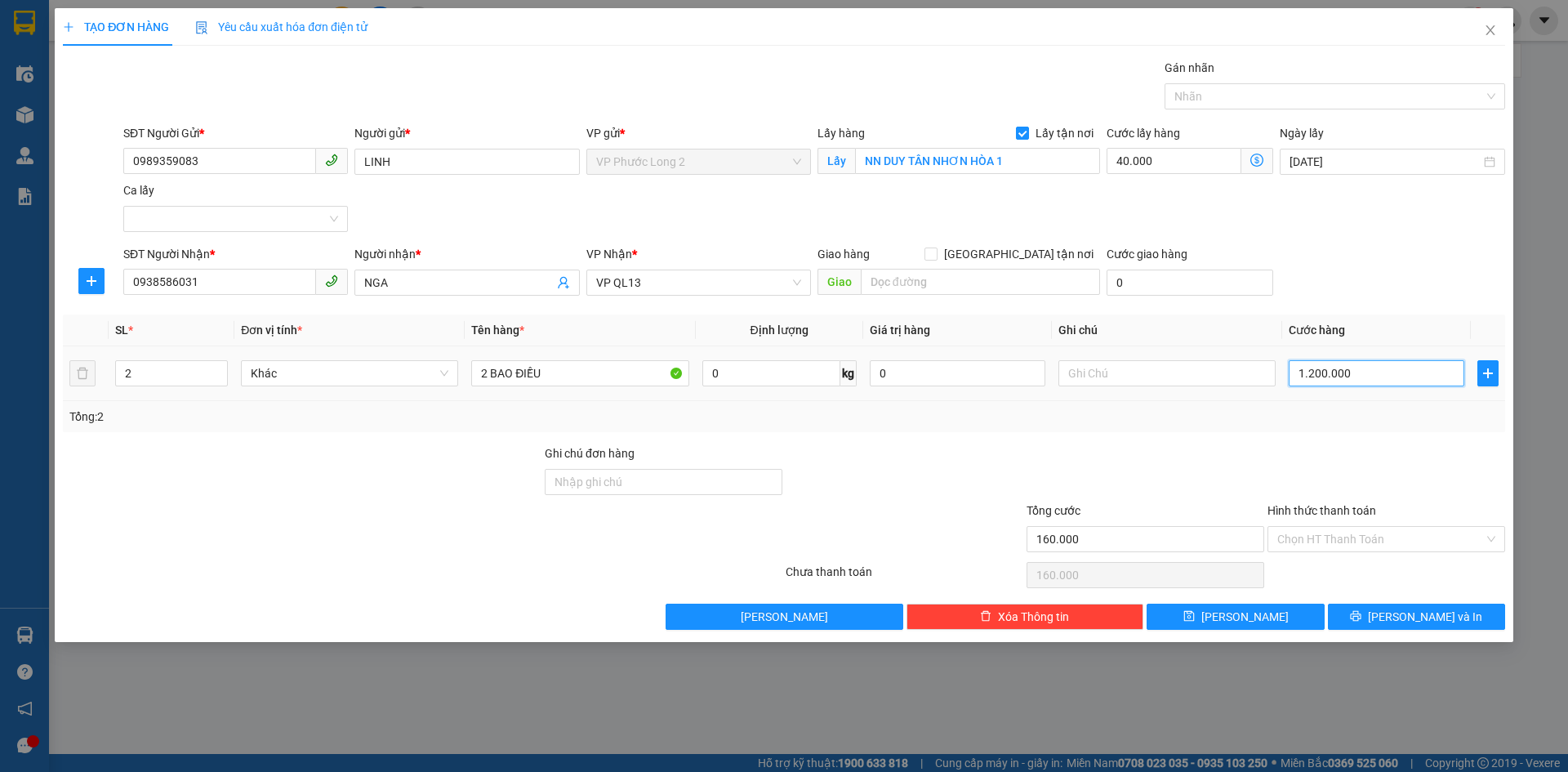
type input "1.240.000"
type input "160.000"
type input "120.000"
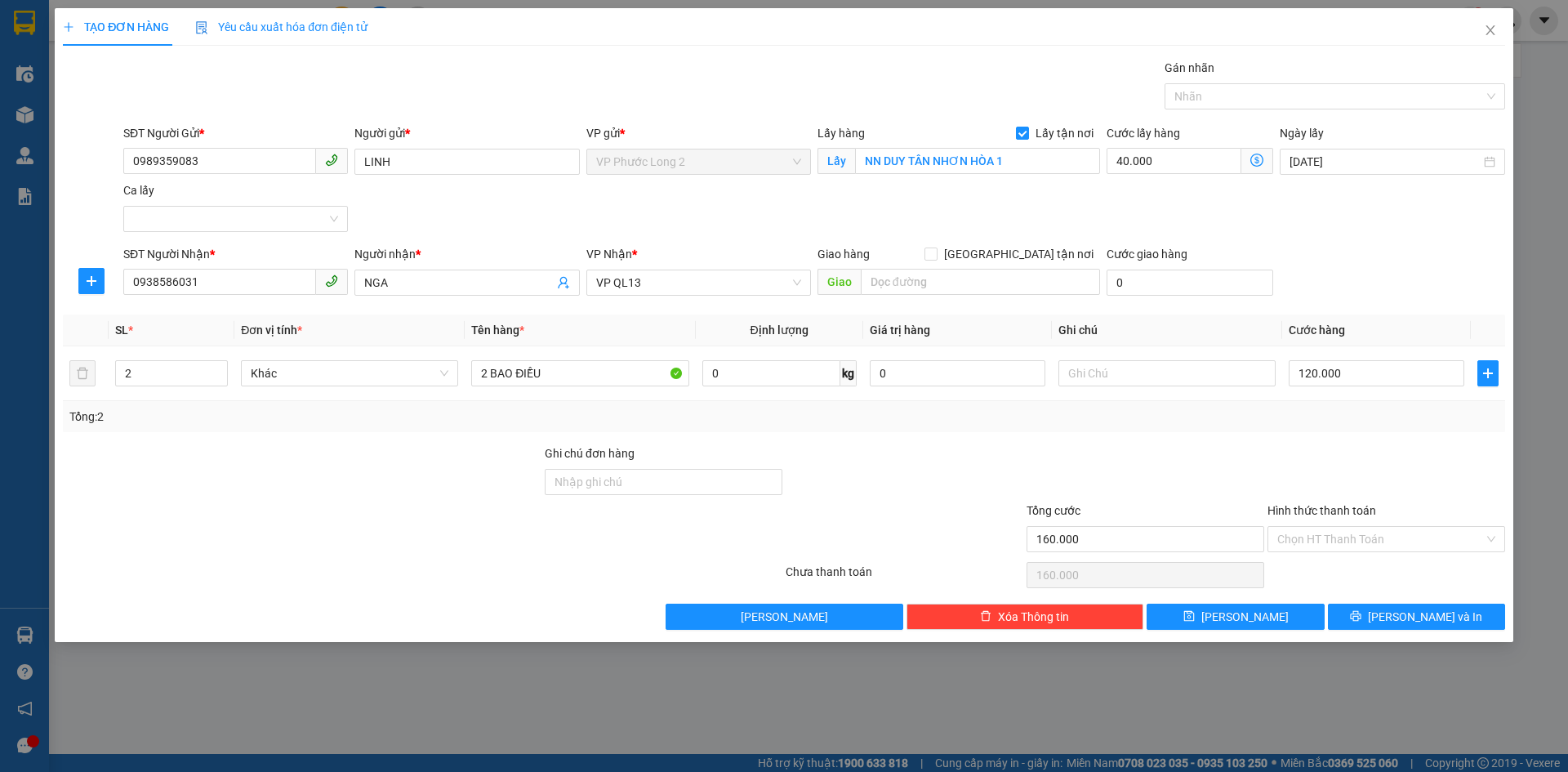
click at [1391, 298] on div "SĐT Người Nhận * 0938586031 Người nhận * NGA VP Nhận * VP QL13 Giao hàng Giao t…" at bounding box center [814, 273] width 1388 height 57
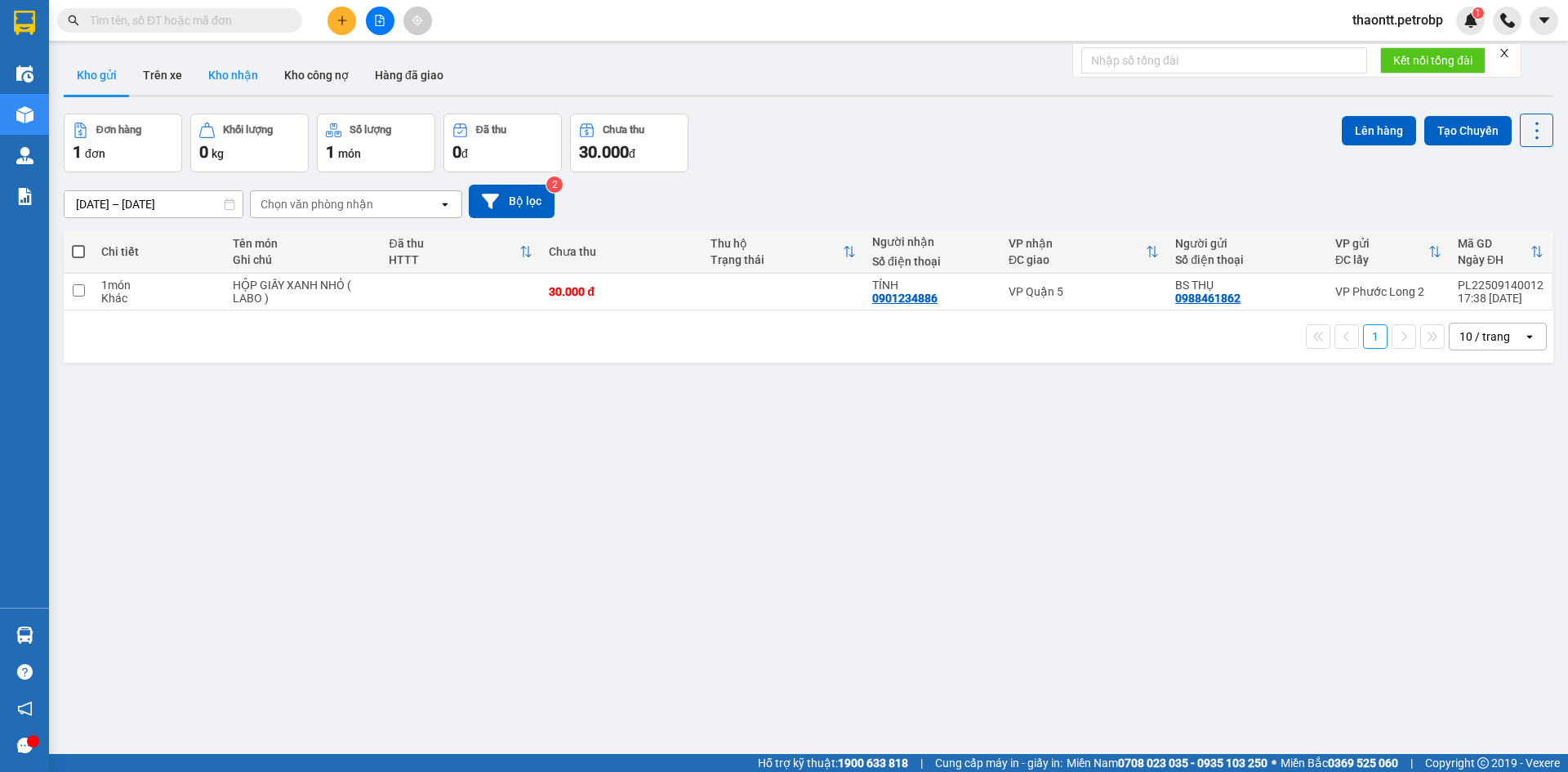
click at [235, 82] on button "Kho nhận" at bounding box center [233, 75] width 76 height 39
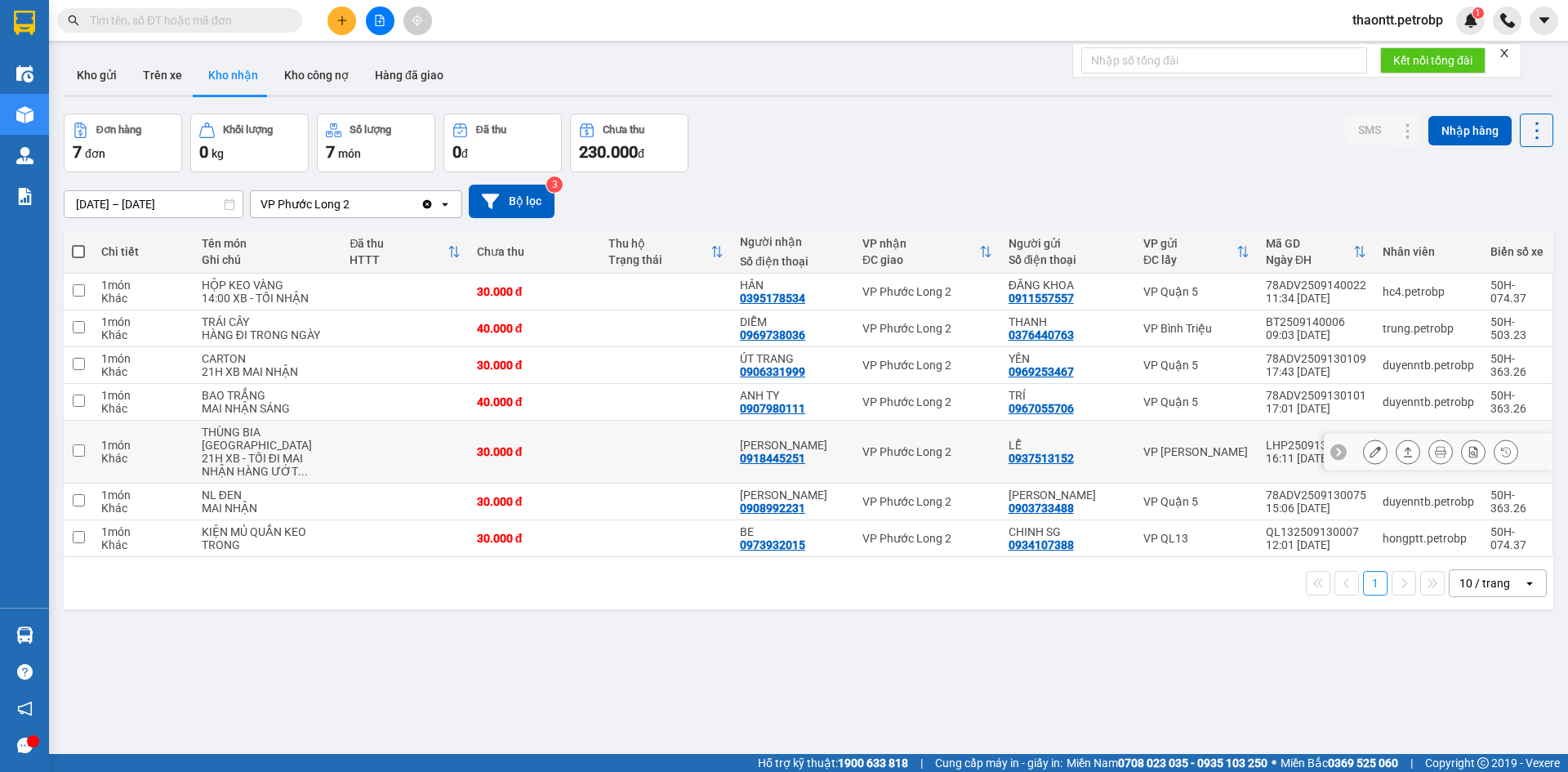
click at [631, 484] on td at bounding box center [666, 452] width 132 height 63
checkbox input "true"
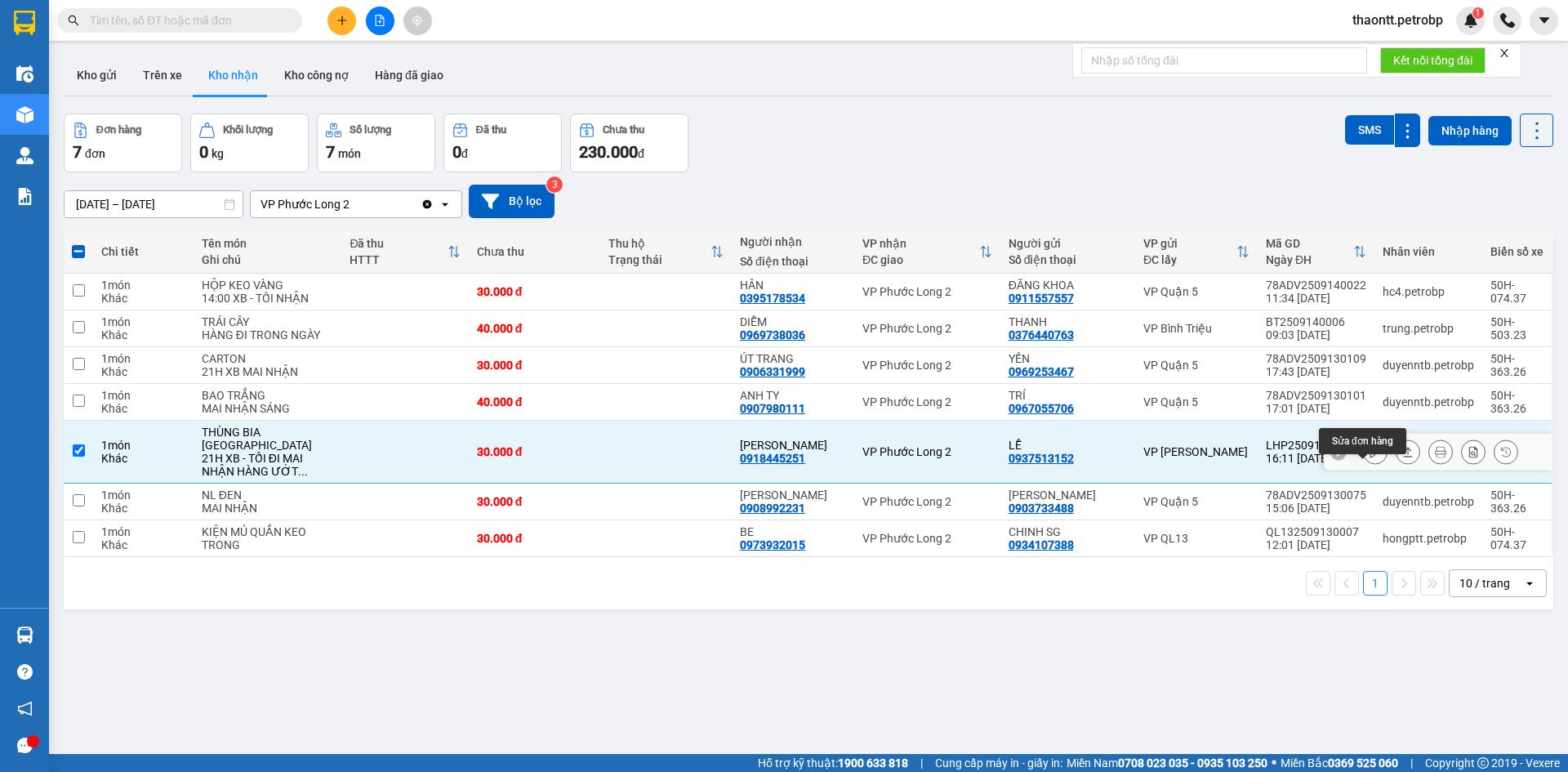
click at [1370, 458] on icon at bounding box center [1375, 452] width 11 height 11
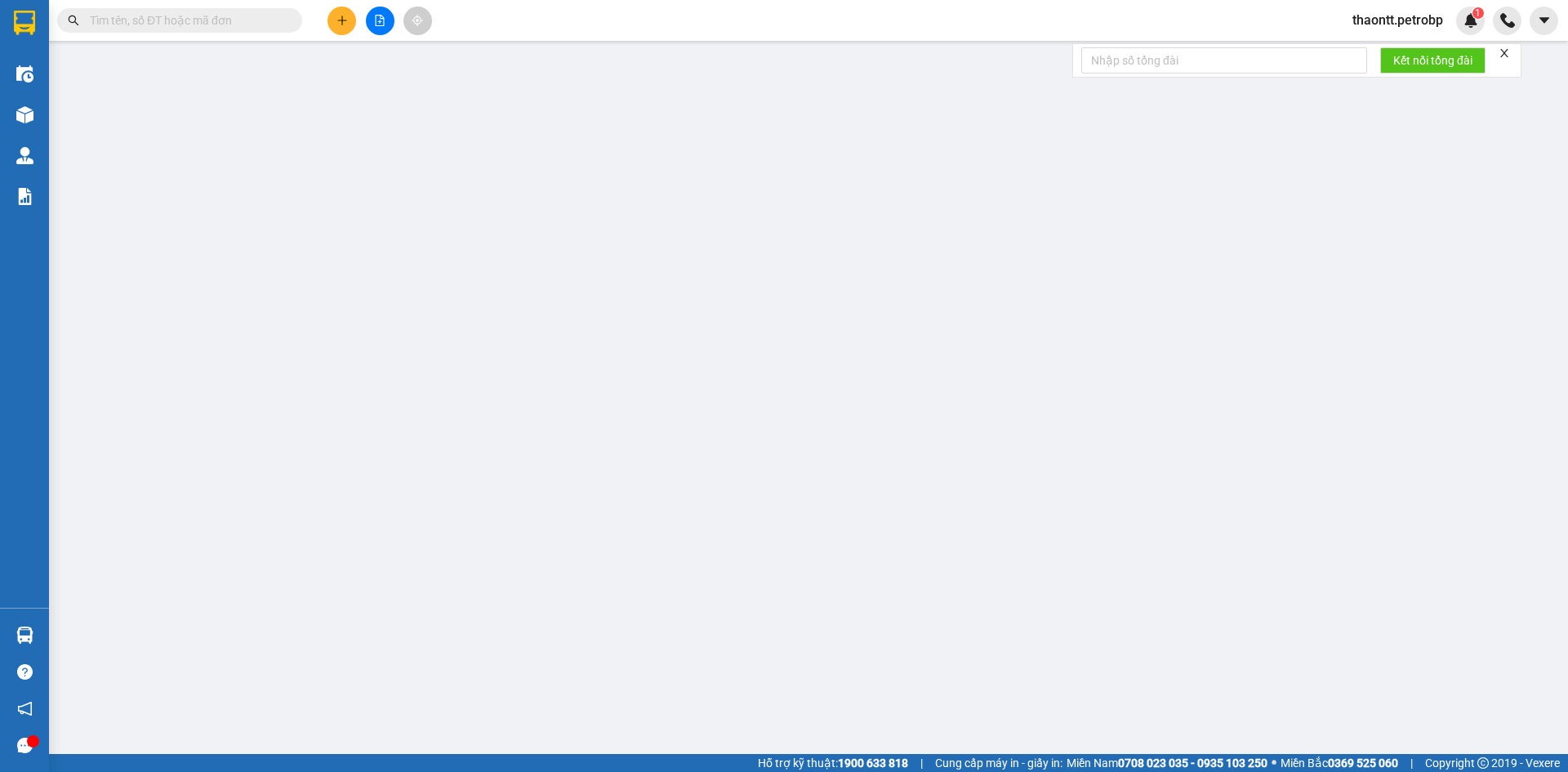
type input "0937513152"
type input "LỄ"
type input "0918445251"
type input "[PERSON_NAME]"
type input "30.000"
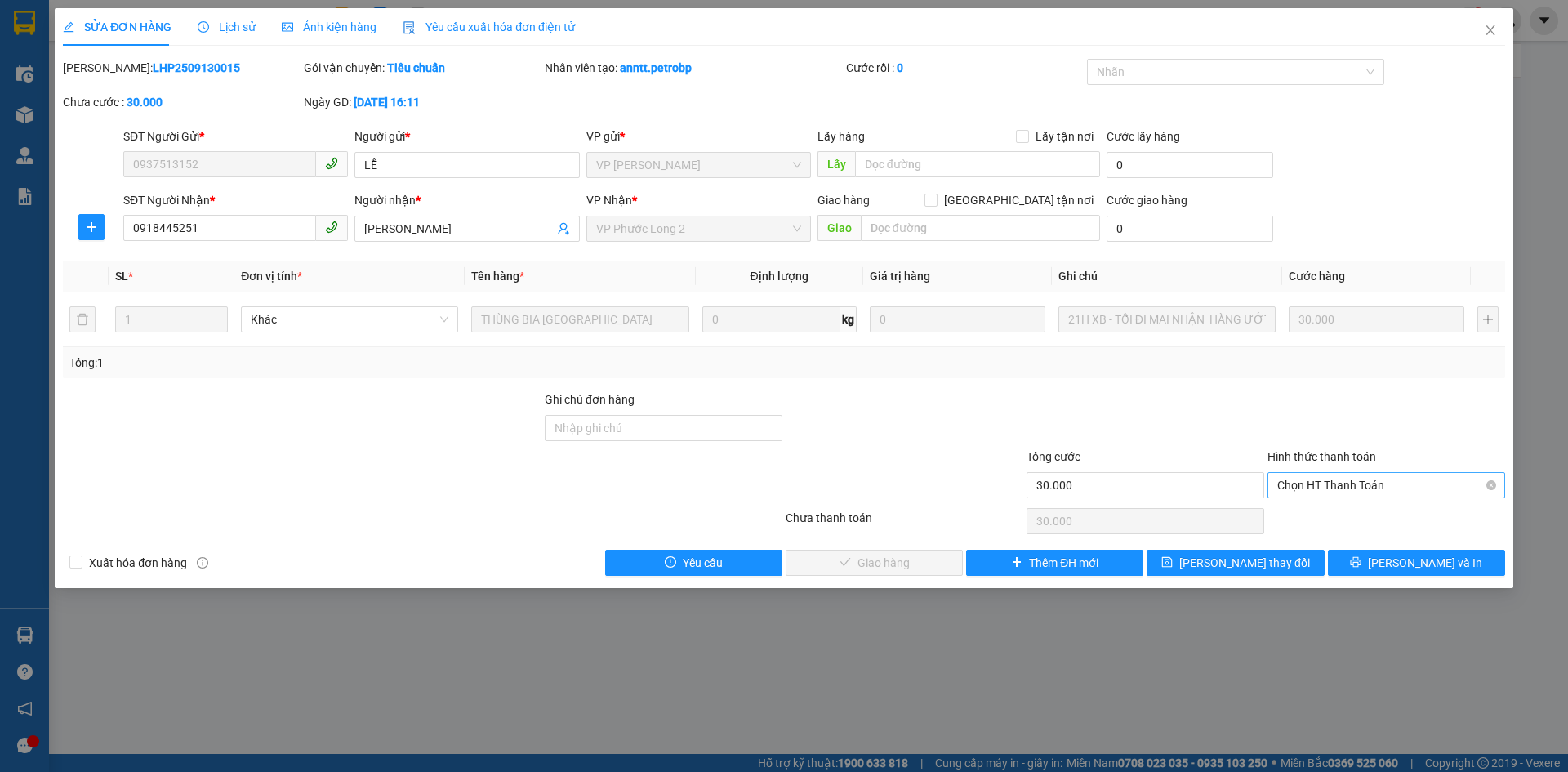
click at [1321, 484] on span "Chọn HT Thanh Toán" at bounding box center [1386, 485] width 218 height 24
click at [1413, 506] on div "Tại văn phòng" at bounding box center [1387, 517] width 238 height 26
type input "0"
click at [888, 565] on span "[PERSON_NAME] và Giao hàng" at bounding box center [895, 562] width 157 height 18
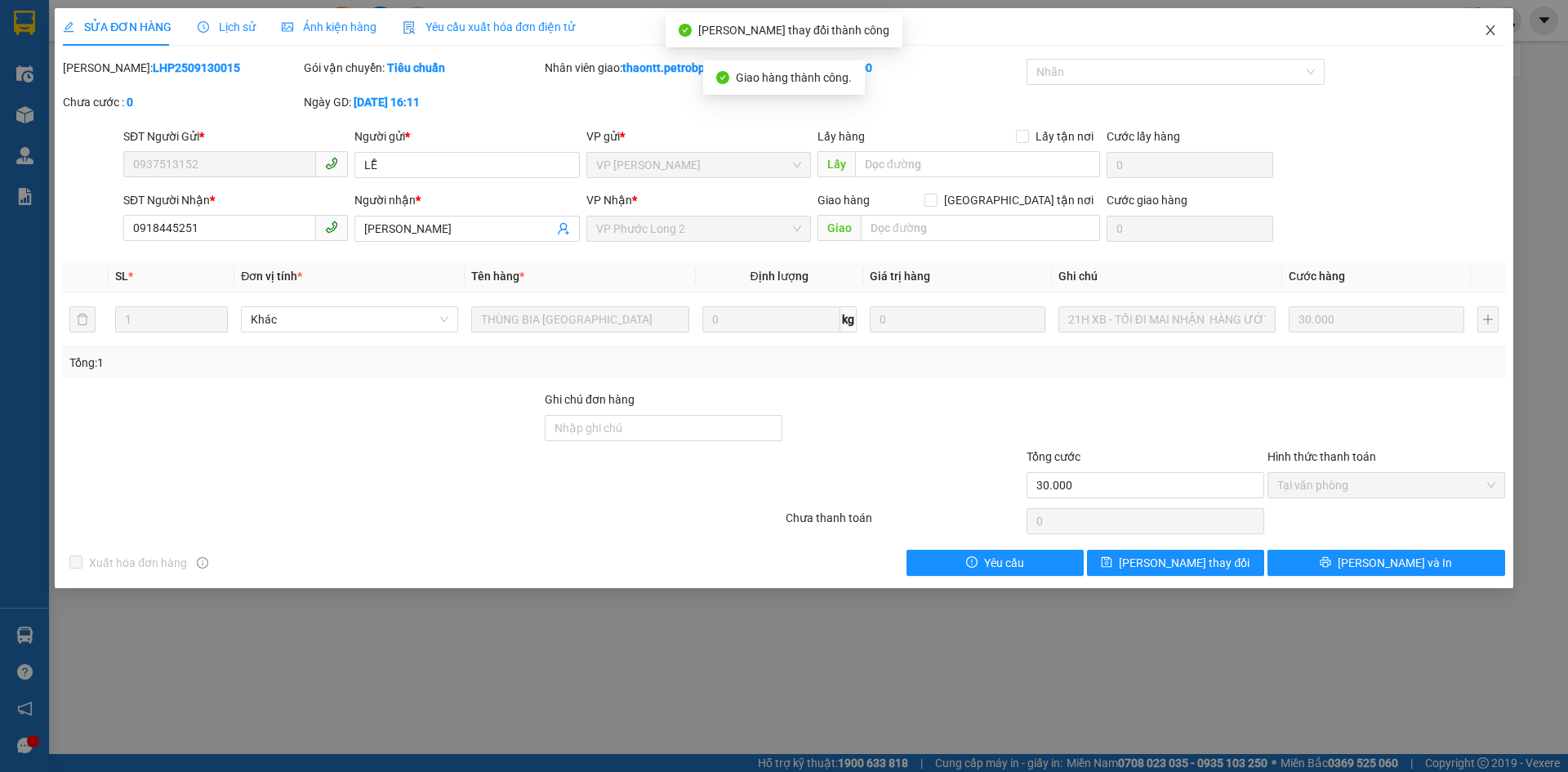
click at [1485, 36] on icon "close" at bounding box center [1490, 30] width 13 height 13
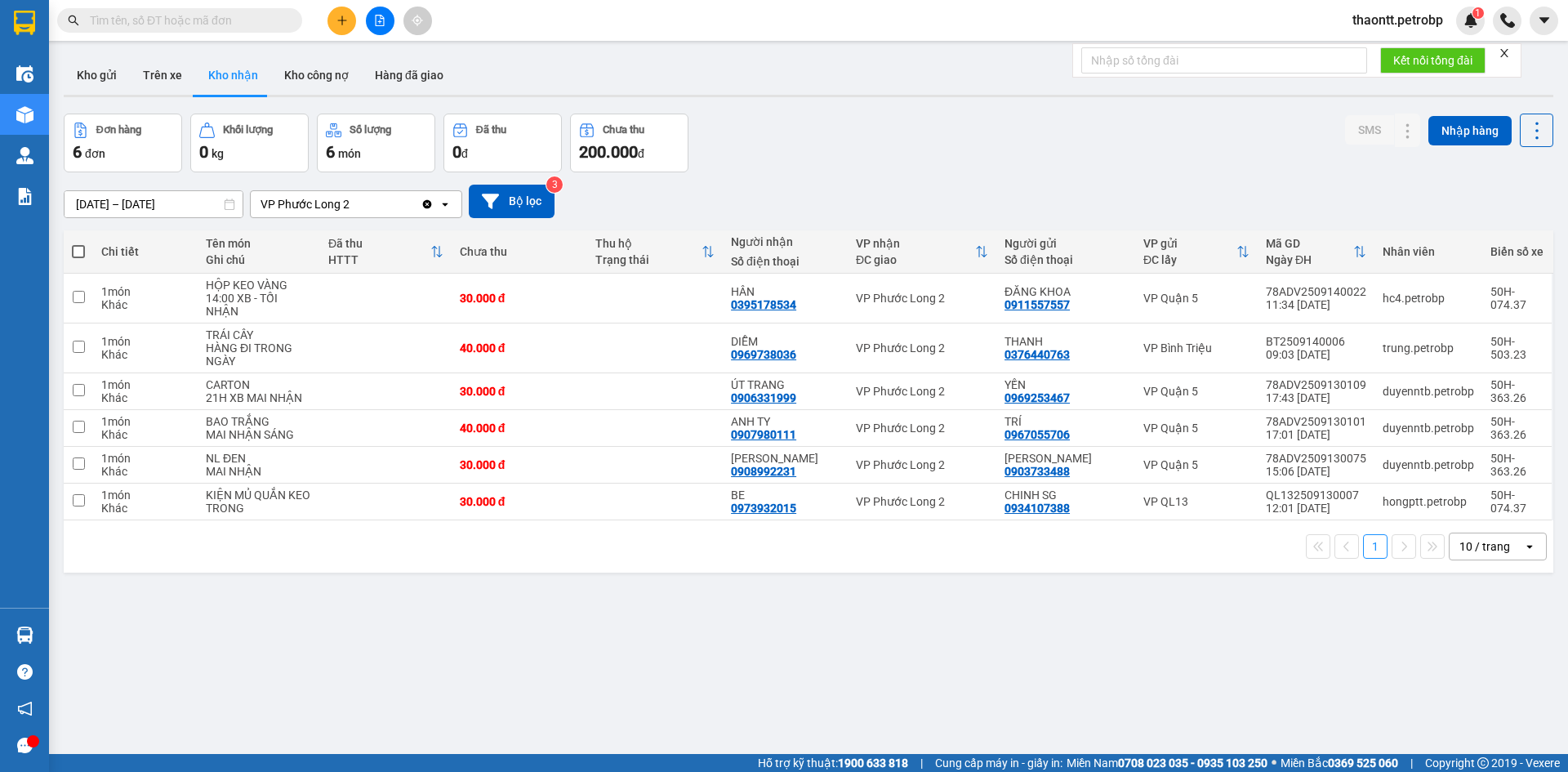
click at [230, 25] on input "text" at bounding box center [186, 20] width 193 height 18
paste input "0989 359 083"
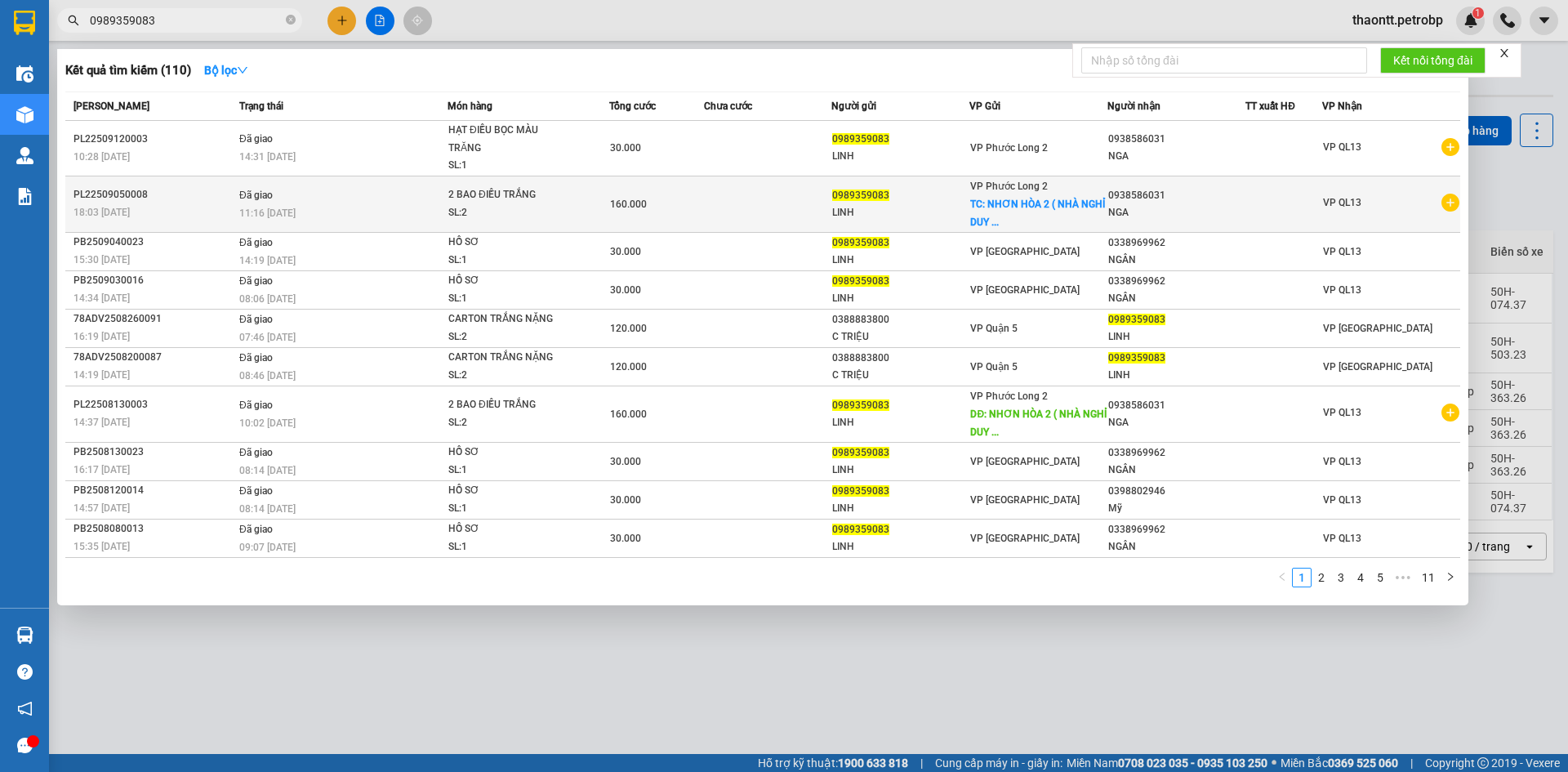
type input "0989359083"
click at [1020, 202] on span "TC: NHƠN HÒA 2 ( NHÀ NGHỈ DUY ..." at bounding box center [1038, 212] width 135 height 29
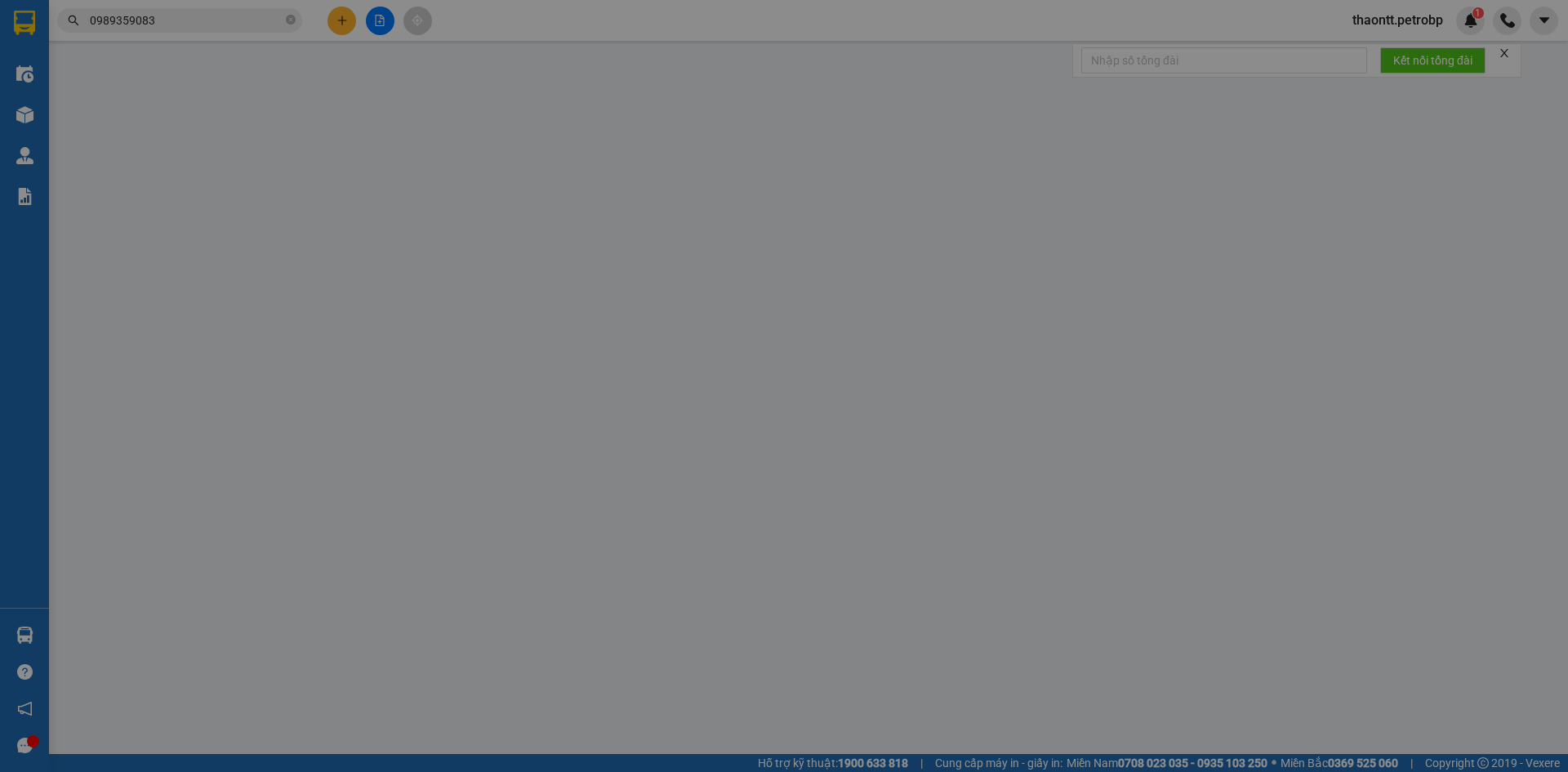
type input "0989359083"
type input "LINH"
checkbox input "true"
type input "NHƠN HÒA 2 ( NHÀ NGHỈ DUY TÂN VÔ 500M)"
type input "40.000"
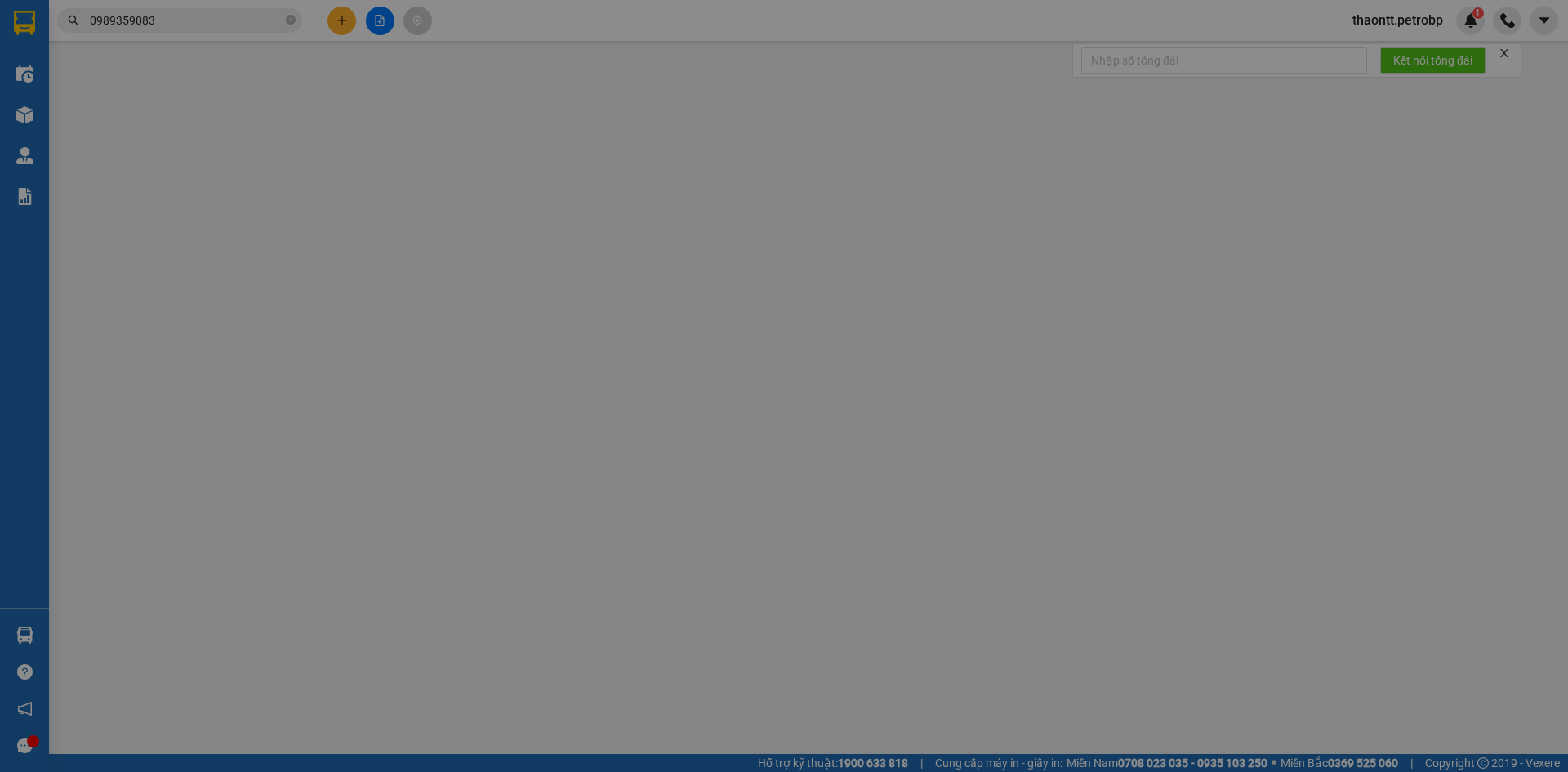
type input "0938586031"
type input "NGA"
type input "160.000"
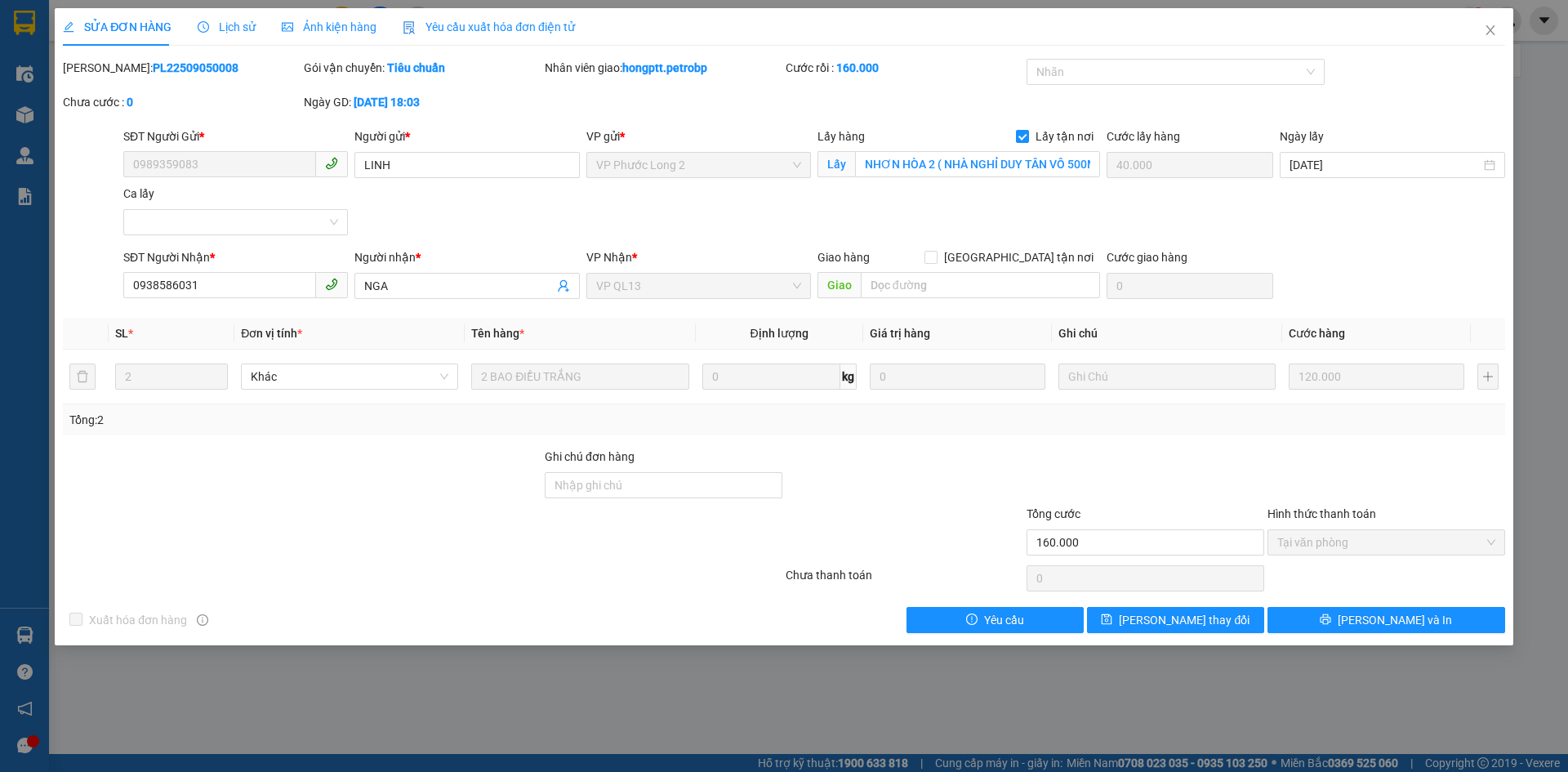
click at [1544, 131] on div "SỬA ĐƠN HÀNG Lịch sử Ảnh kiện hàng Yêu cầu xuất hóa đơn điện tử Total Paid Fee …" at bounding box center [784, 386] width 1568 height 772
click at [1493, 26] on icon "close" at bounding box center [1490, 30] width 13 height 13
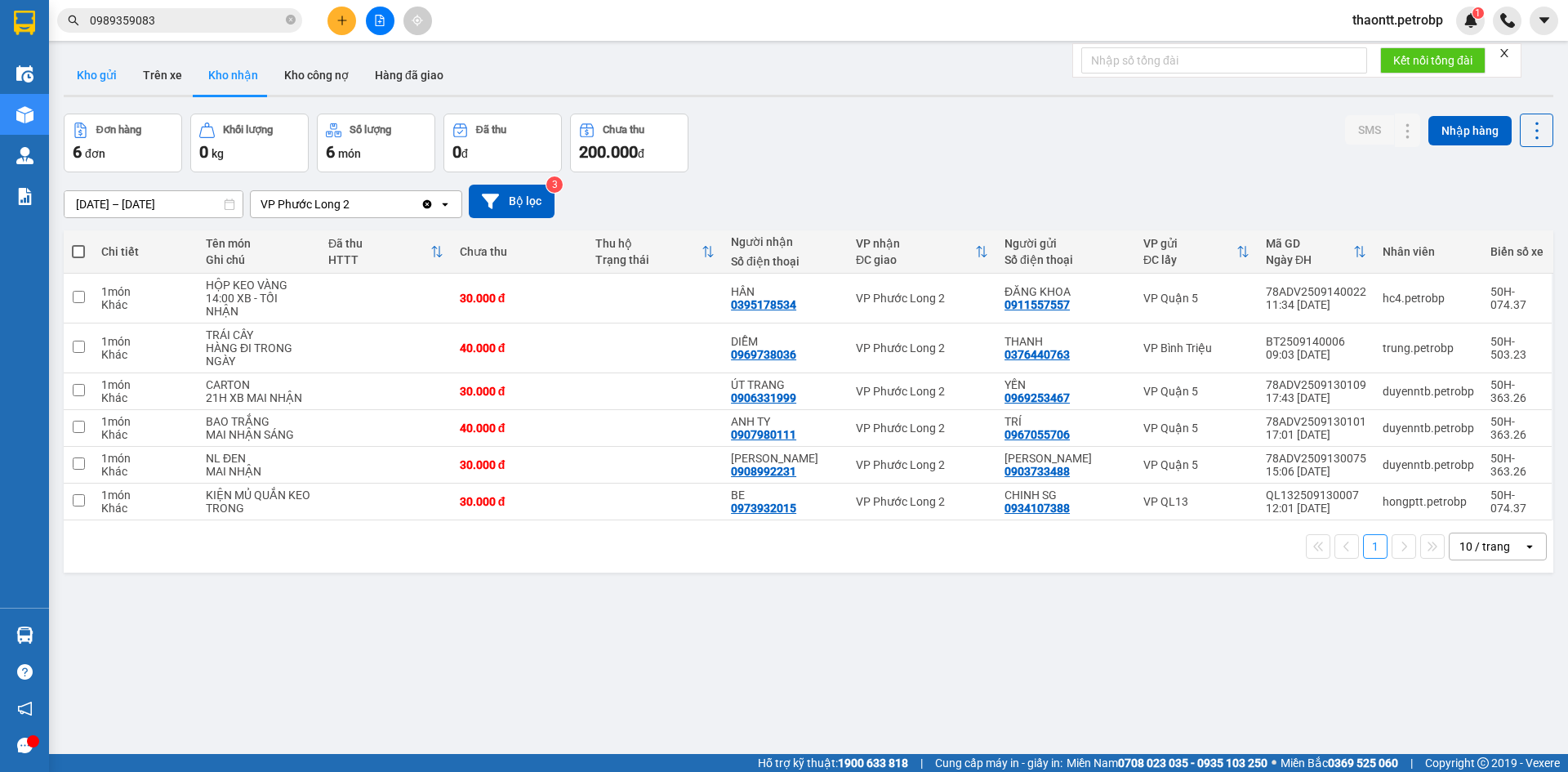
click at [109, 70] on button "Kho gửi" at bounding box center [96, 75] width 66 height 39
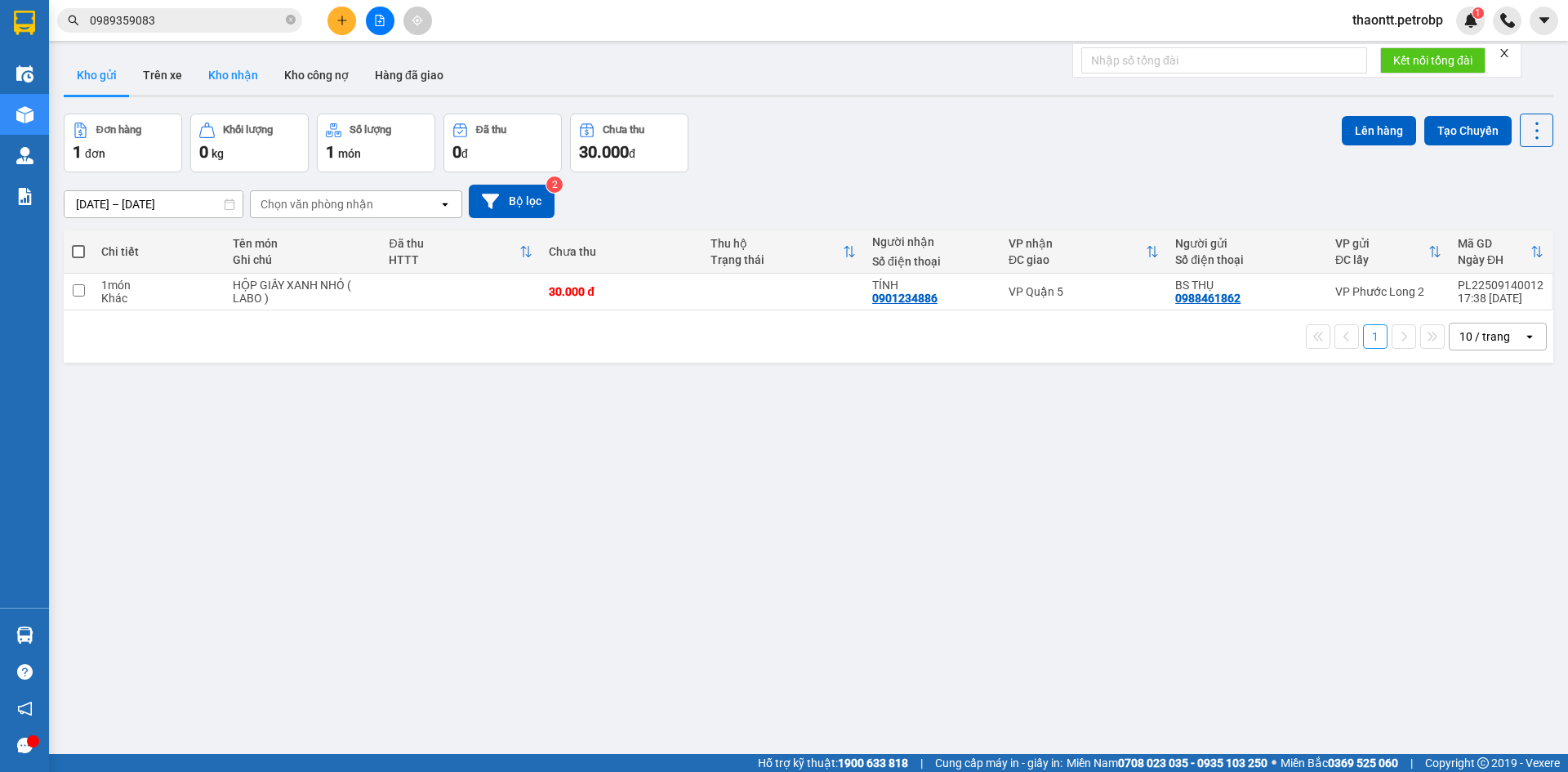
click at [248, 79] on button "Kho nhận" at bounding box center [233, 75] width 76 height 39
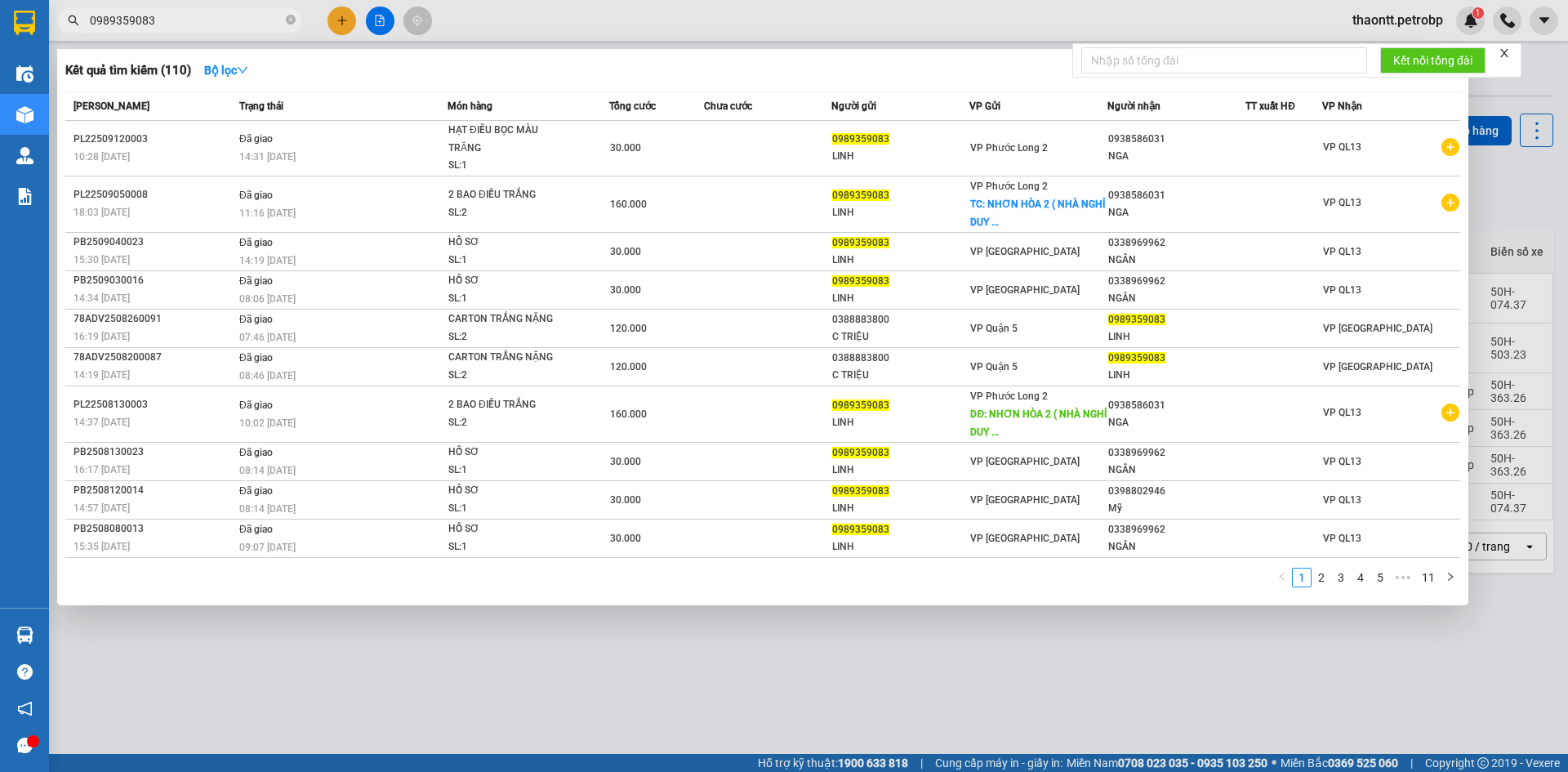
click at [256, 22] on input "0989359083" at bounding box center [186, 20] width 193 height 18
paste input "PB2509140018"
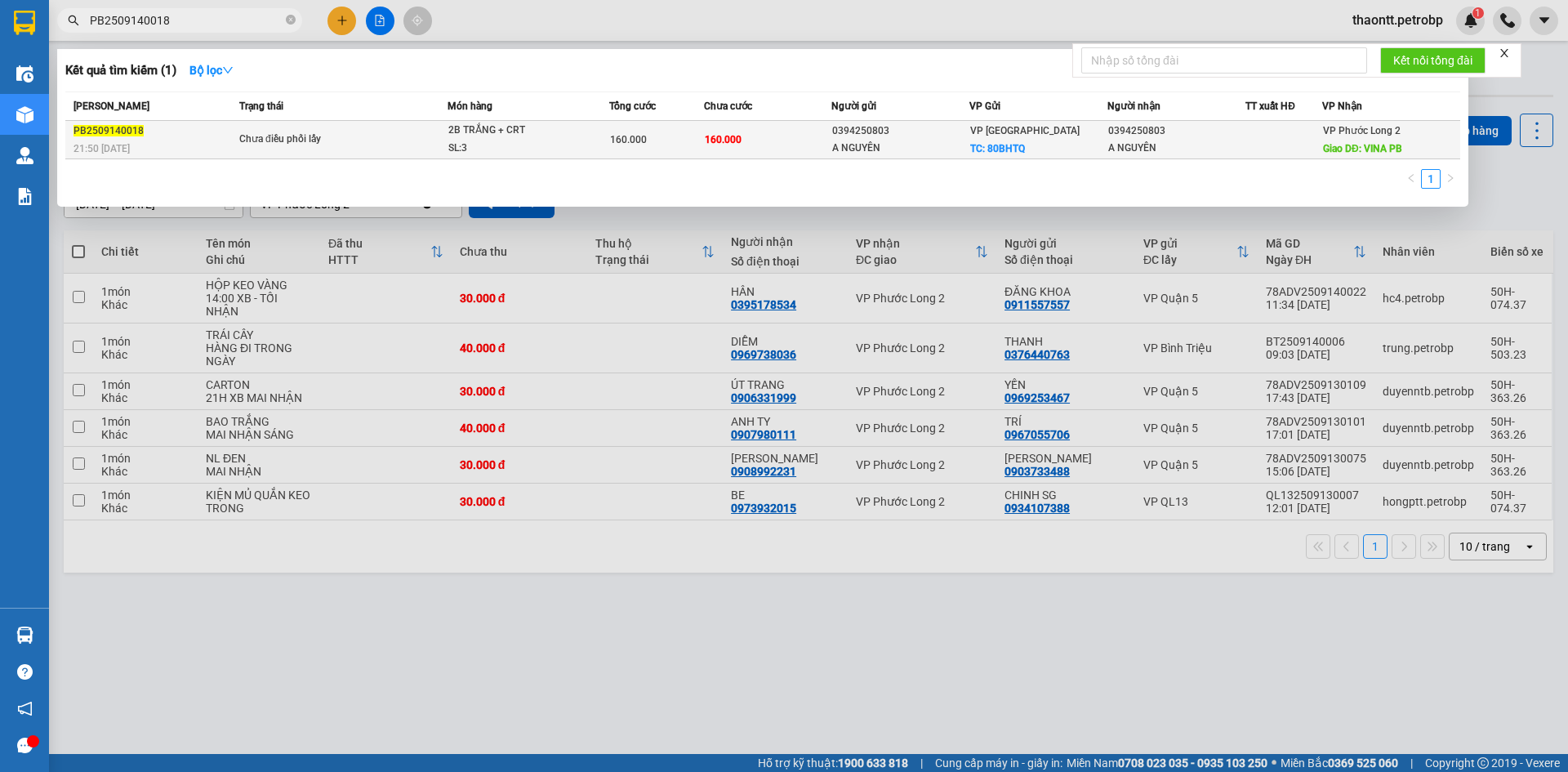
type input "PB2509140018"
click at [668, 141] on div "160.000" at bounding box center [657, 139] width 94 height 18
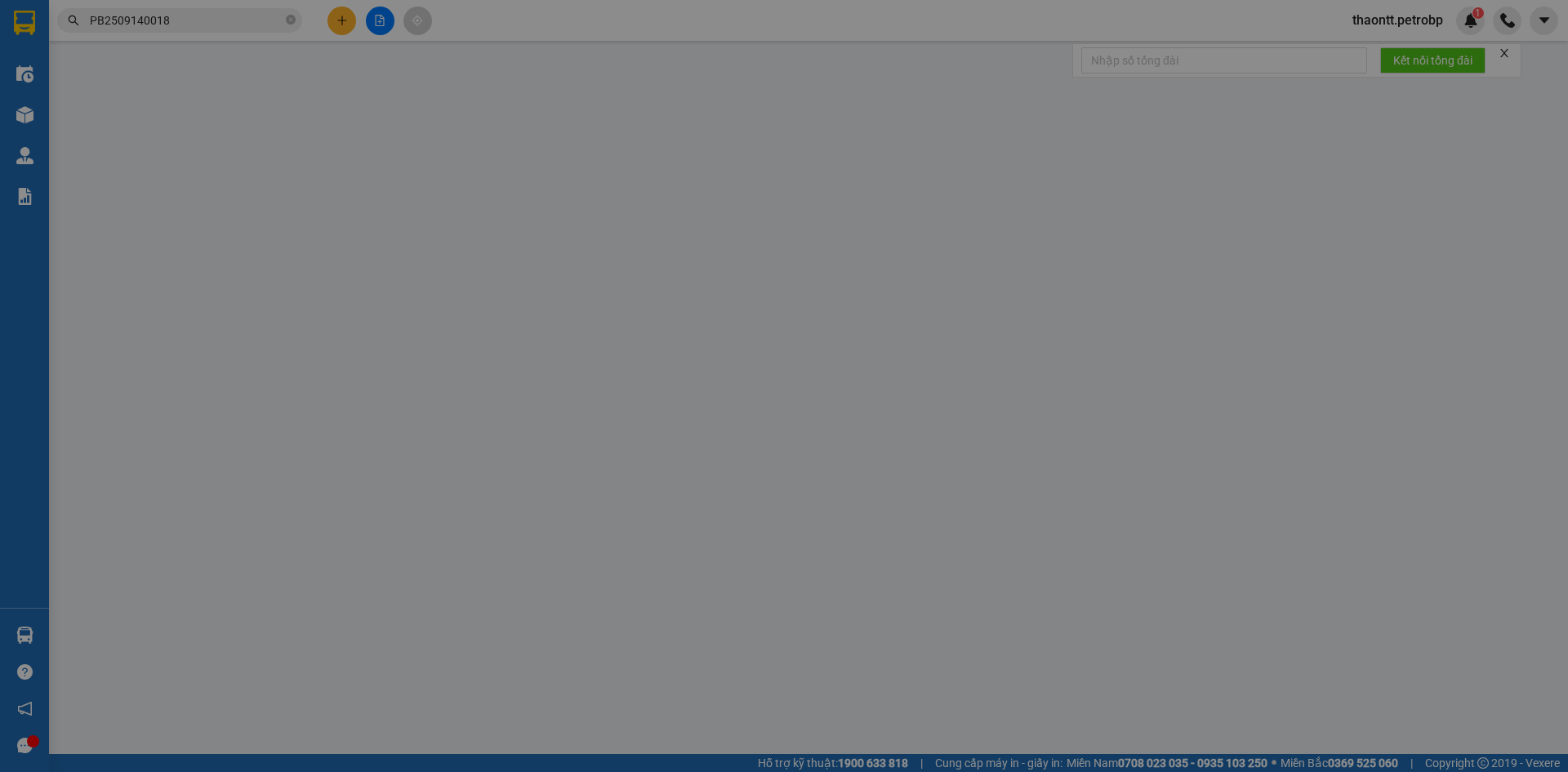
type input "0394250803"
type input "A NGUYÊN"
checkbox input "true"
type input "80BHTQ"
type input "0394250803"
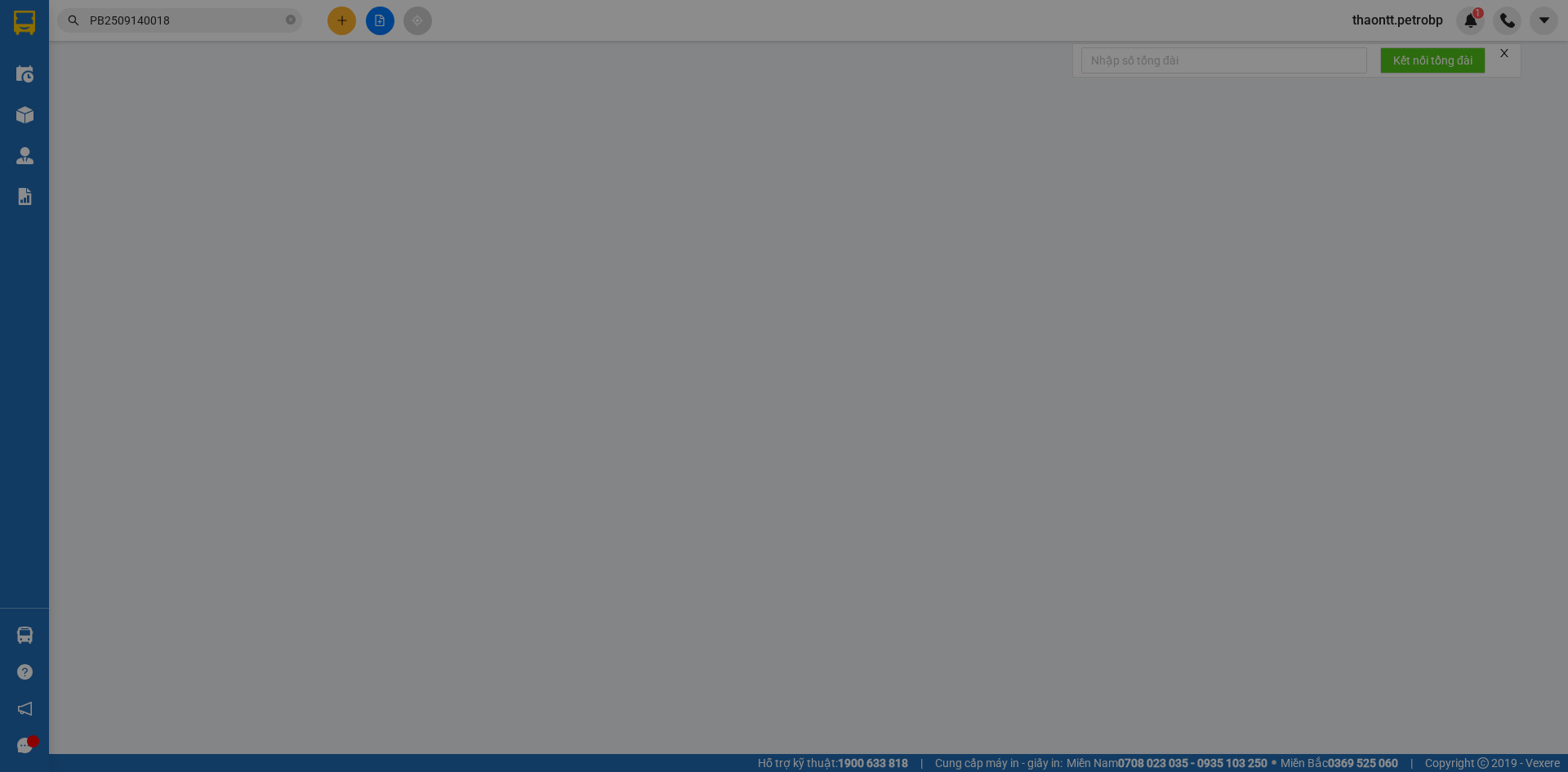
type input "A NGUYÊN"
type input "VINA PB"
type input "160.000"
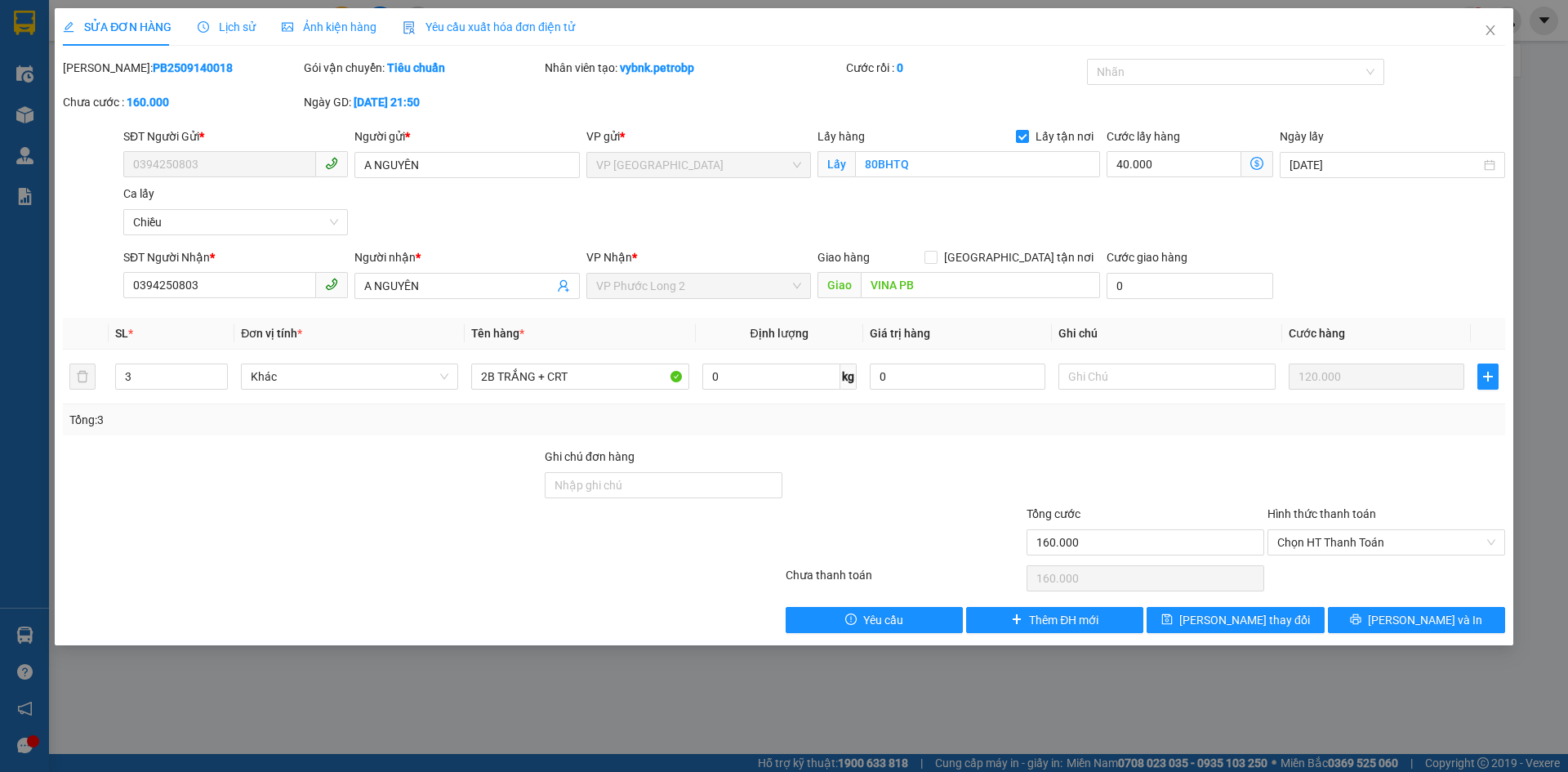
click at [224, 30] on span "Lịch sử" at bounding box center [226, 27] width 58 height 13
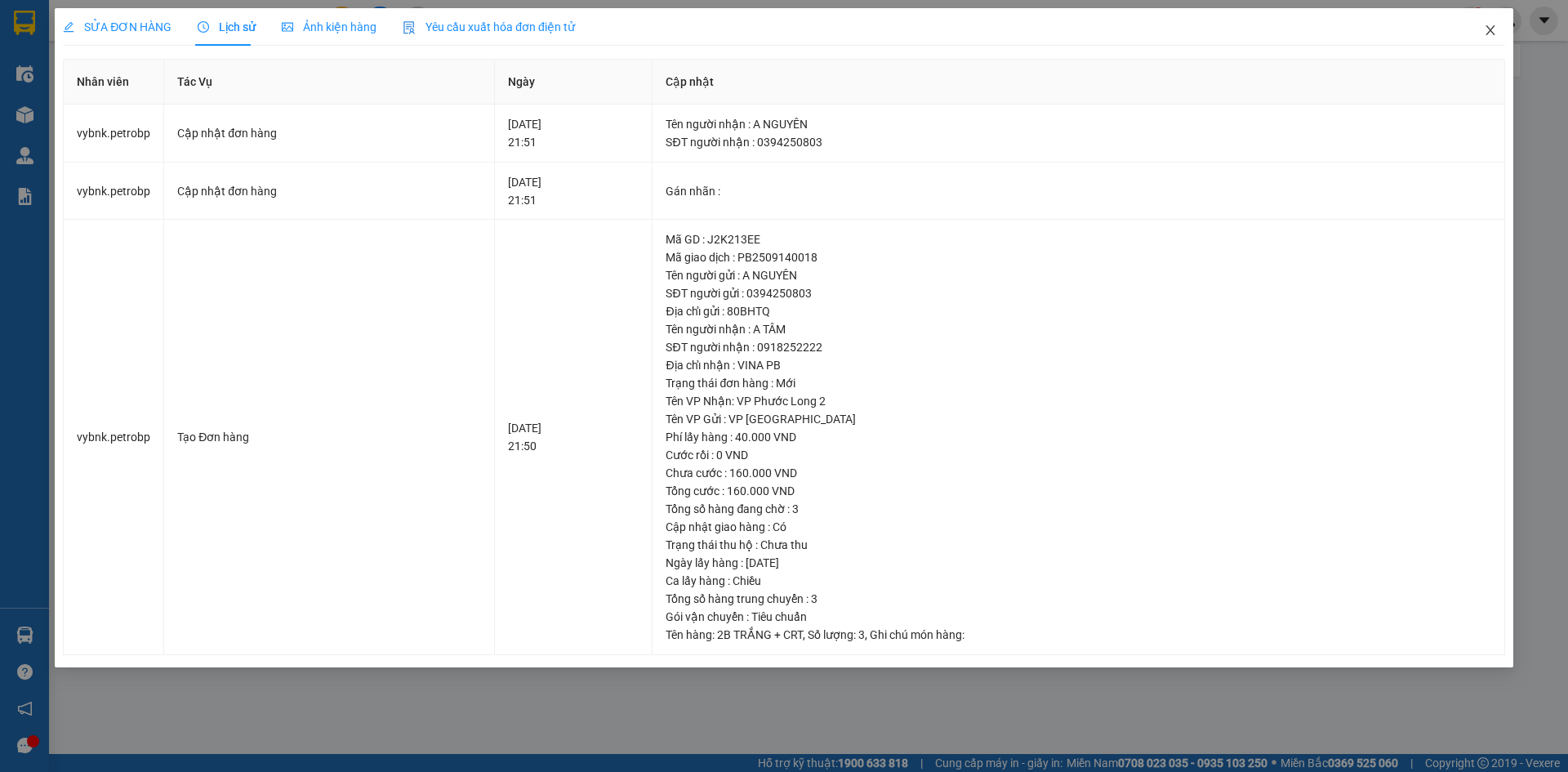
click at [1490, 32] on icon "close" at bounding box center [1490, 30] width 9 height 9
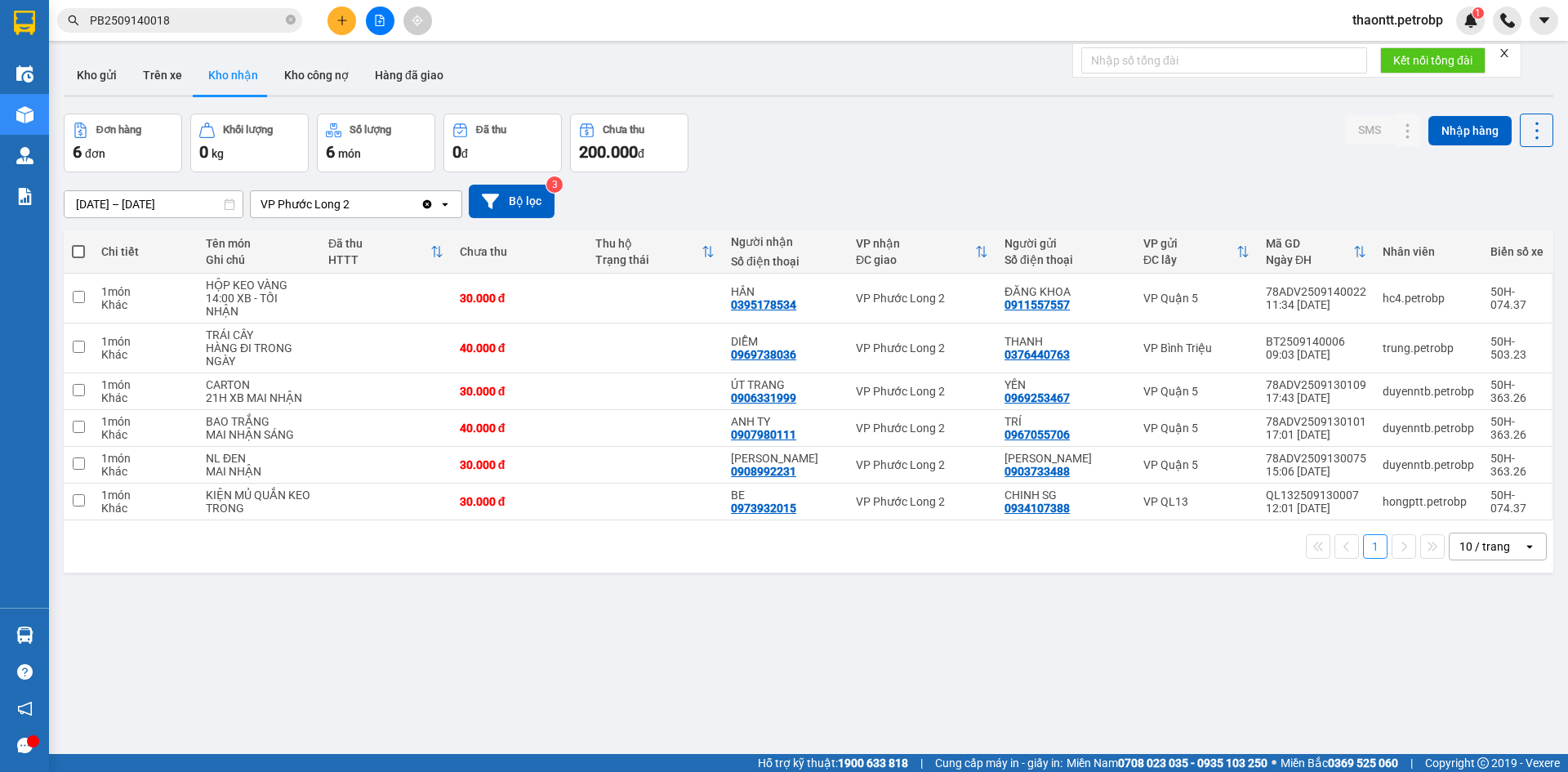
click at [240, 25] on input "PB2509140018" at bounding box center [186, 20] width 193 height 18
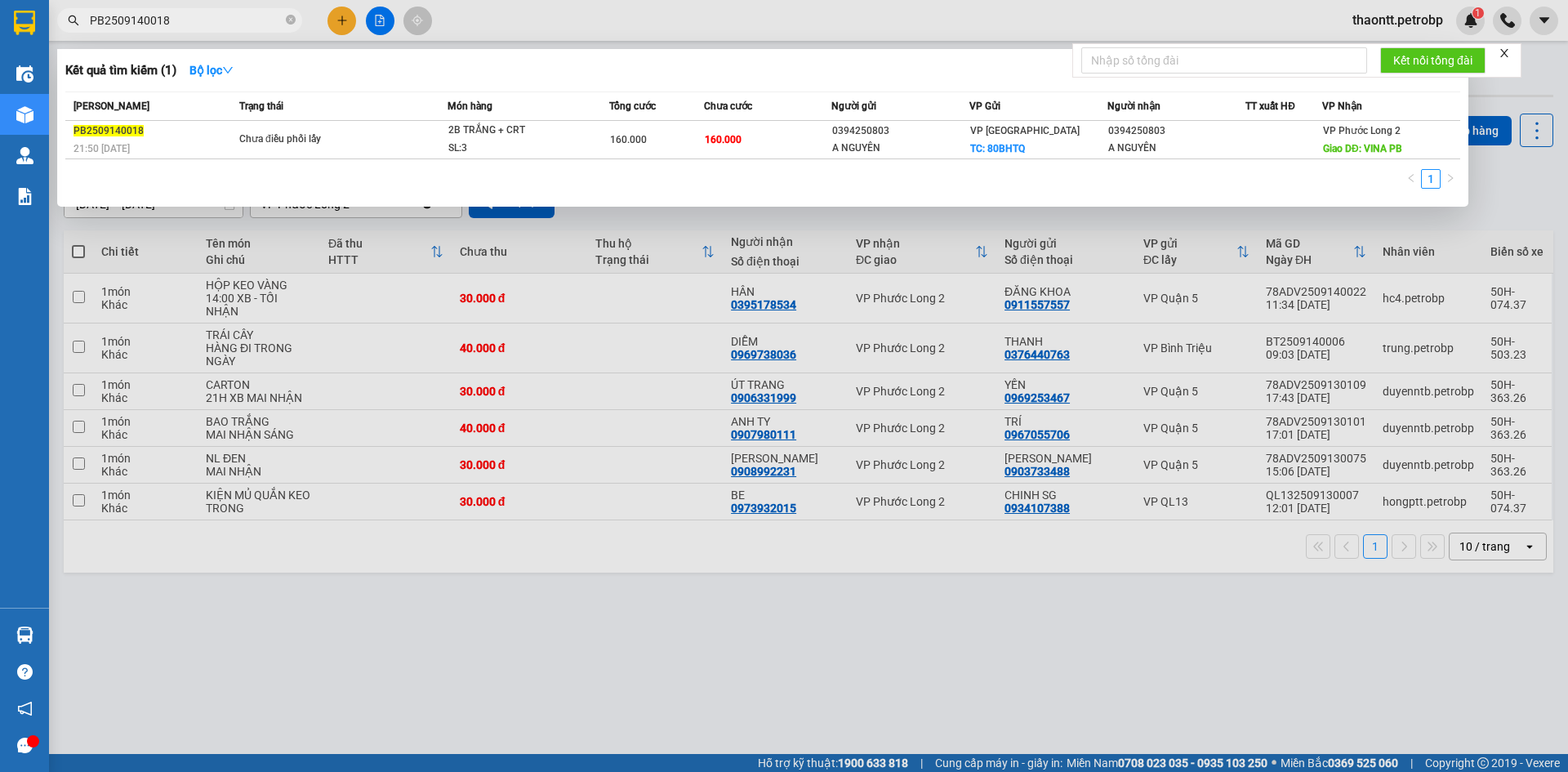
click at [1503, 191] on div at bounding box center [784, 386] width 1568 height 772
